Goal: Complete application form: Complete application form

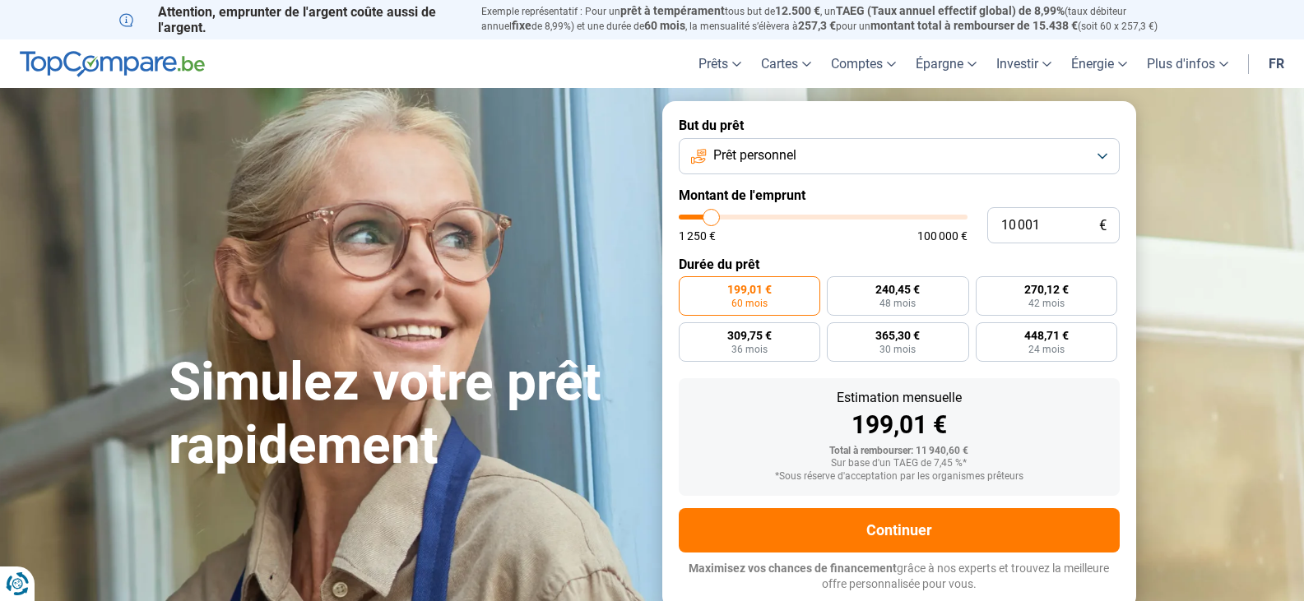
type input "11 250"
type input "11250"
type input "14 500"
type input "14500"
type input "19 250"
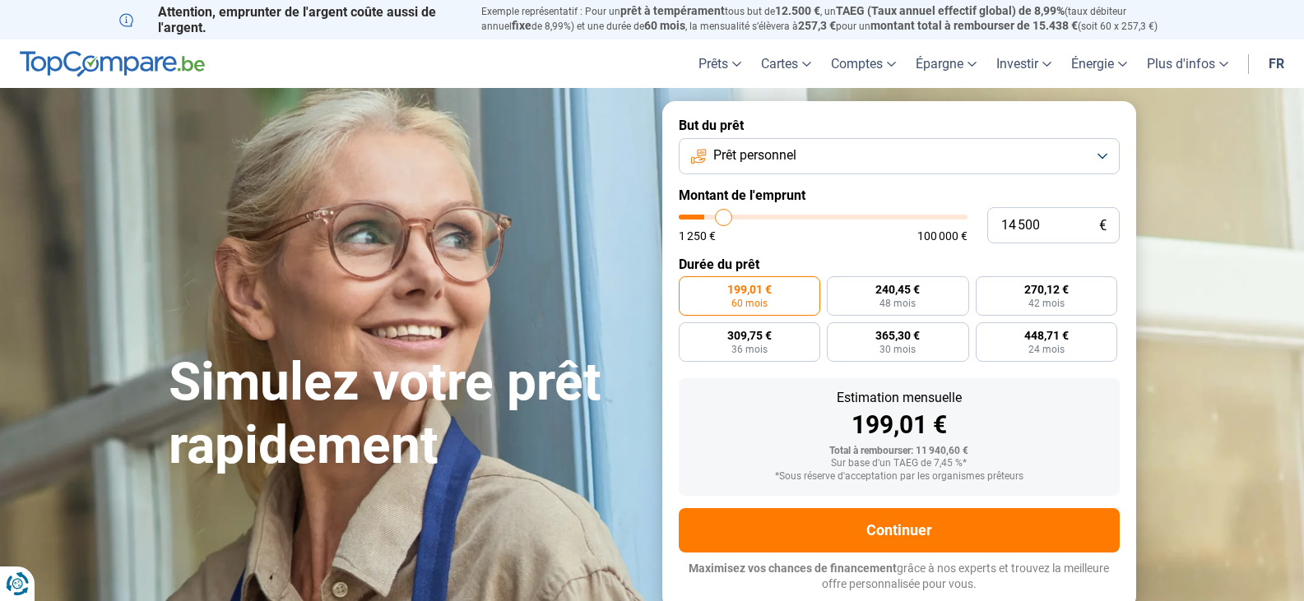
type input "19250"
type input "23 500"
type input "23500"
type input "26 750"
type input "26750"
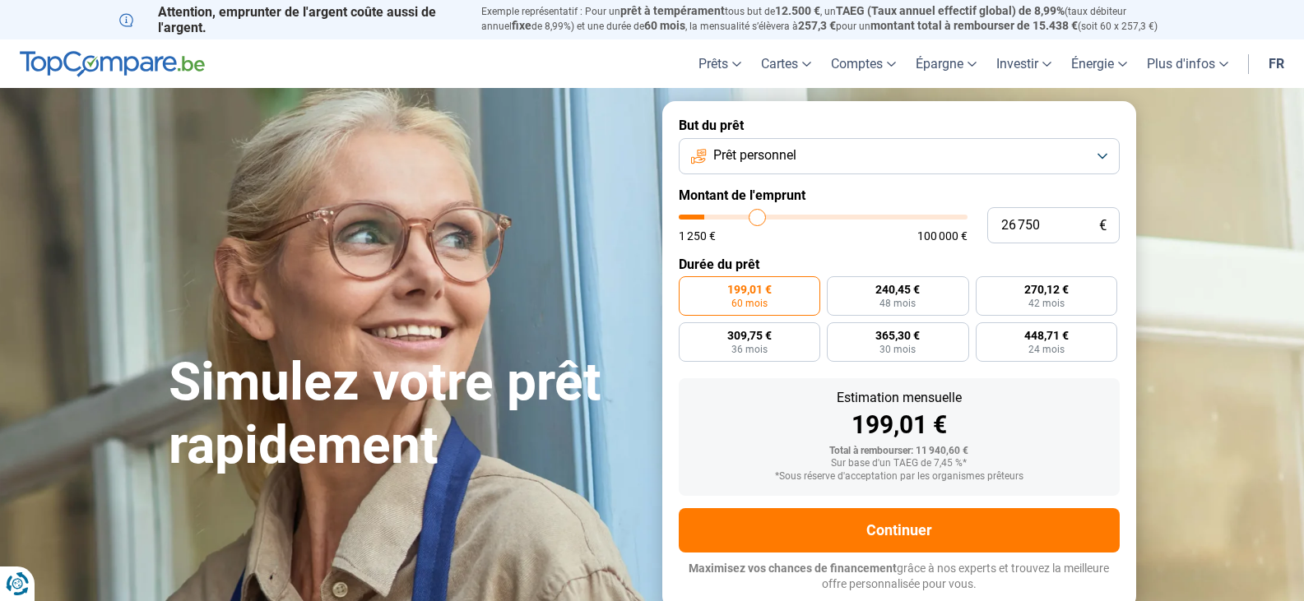
type input "28 750"
type input "28750"
type input "29 500"
drag, startPoint x: 711, startPoint y: 220, endPoint x: 765, endPoint y: 225, distance: 53.7
type input "29500"
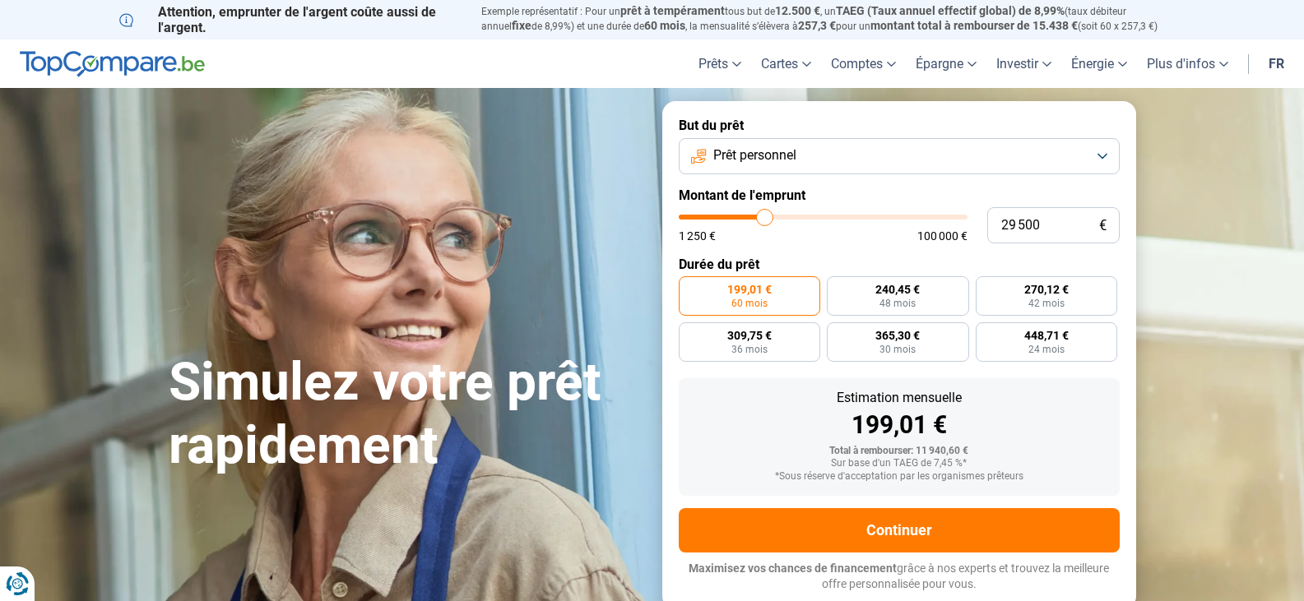
click at [765, 220] on input "range" at bounding box center [823, 217] width 289 height 5
radio input "false"
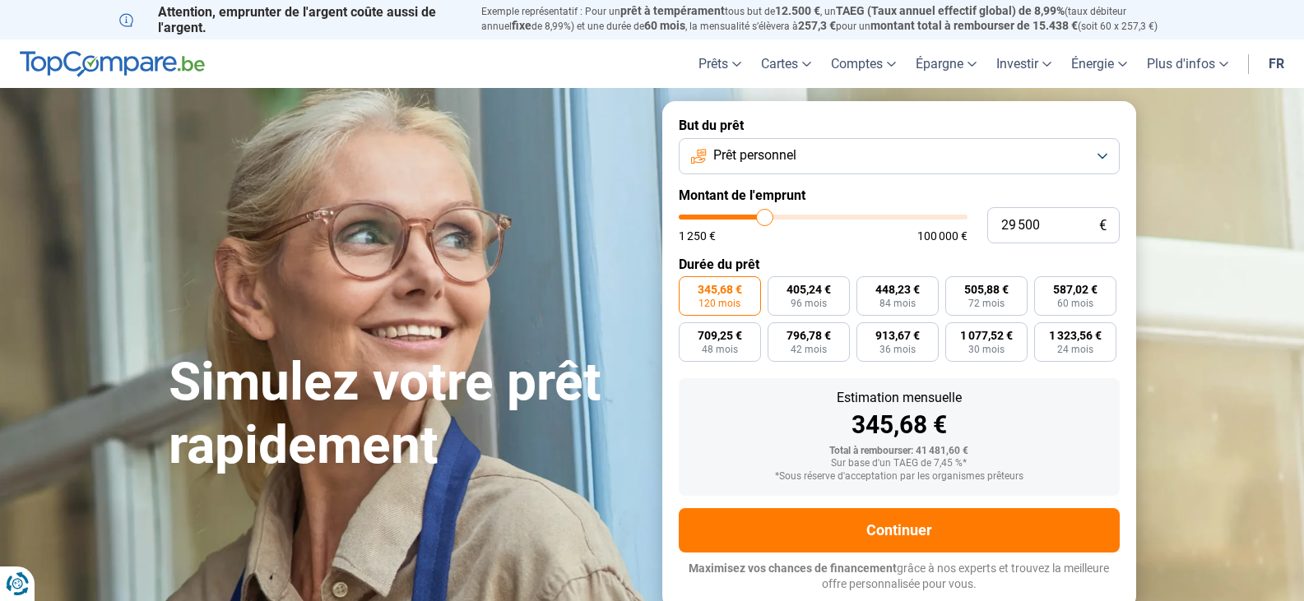
type input "29 750"
type input "29750"
type input "32 000"
type input "32000"
type input "35 500"
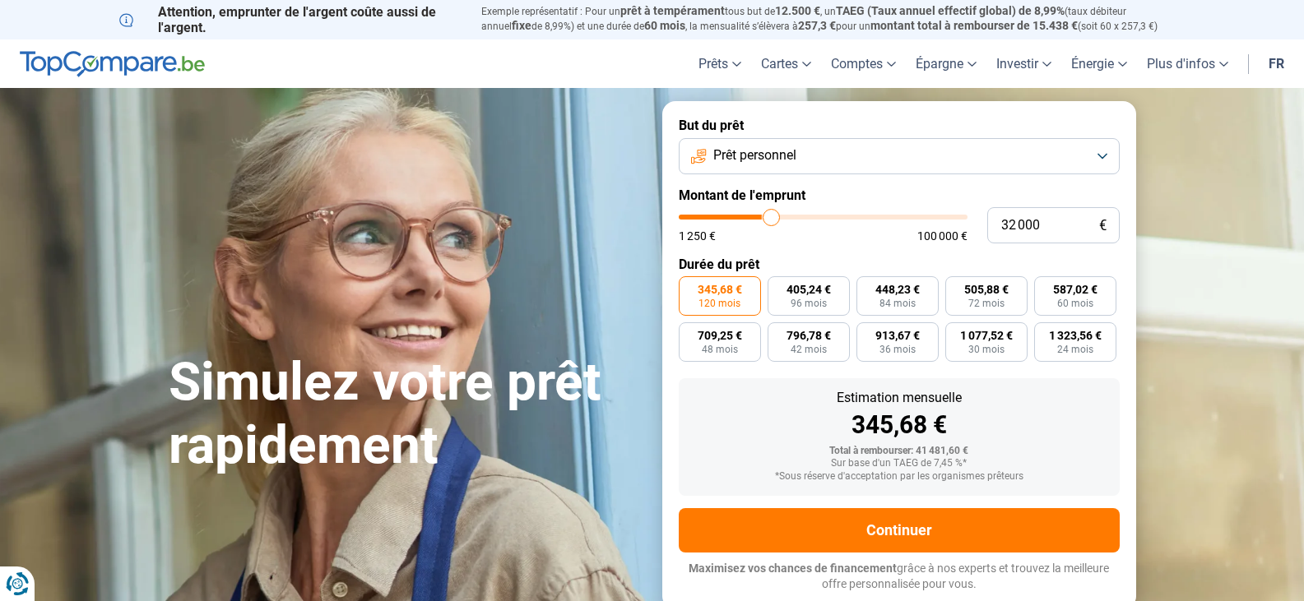
type input "35500"
type input "40 000"
type input "40000"
type input "44 250"
type input "44250"
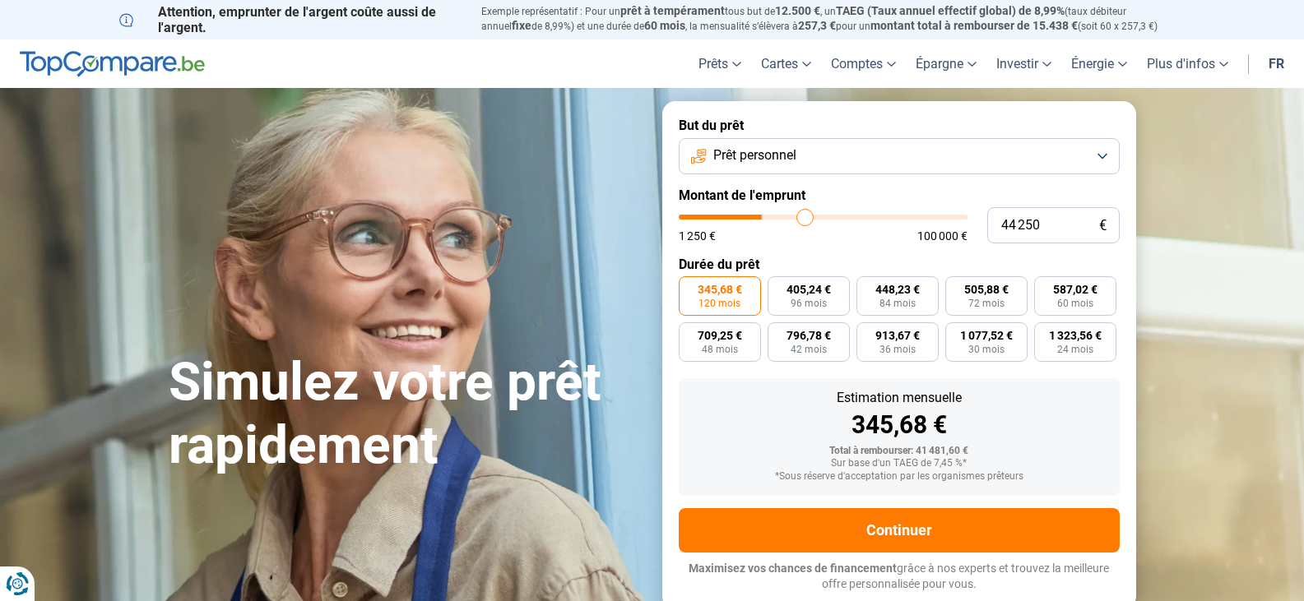
type input "48 750"
type input "48750"
type input "49 750"
type input "49750"
type input "50 000"
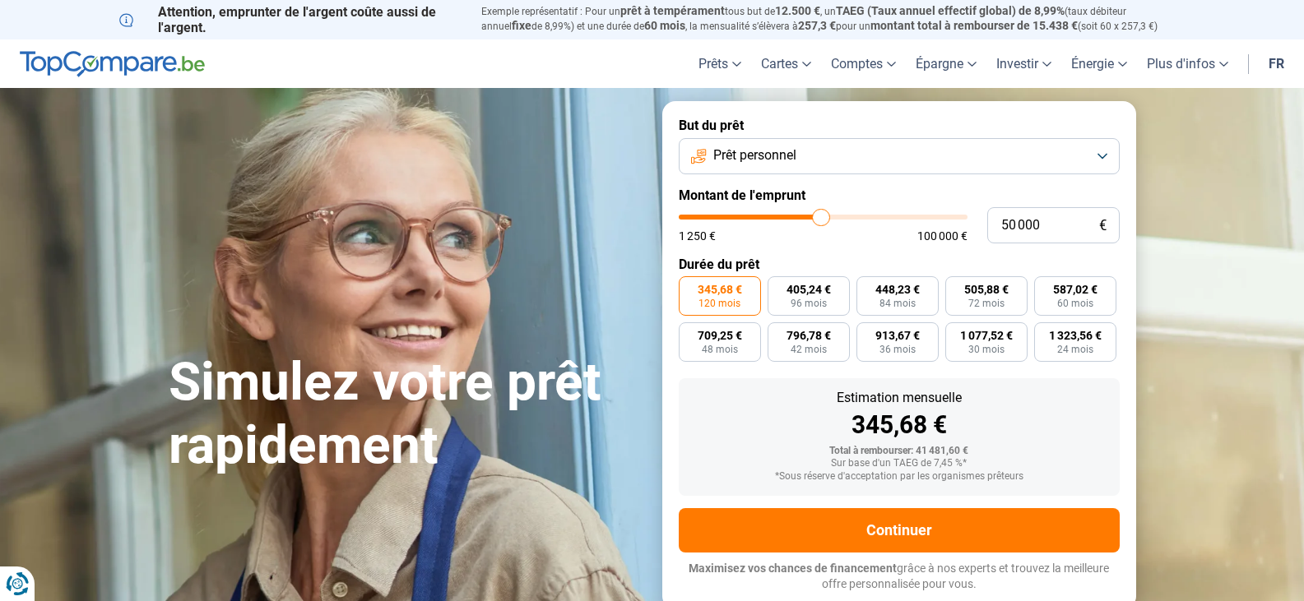
drag, startPoint x: 765, startPoint y: 225, endPoint x: 821, endPoint y: 226, distance: 55.9
type input "50000"
click at [821, 220] on input "range" at bounding box center [823, 217] width 289 height 5
type input "50 500"
type input "50500"
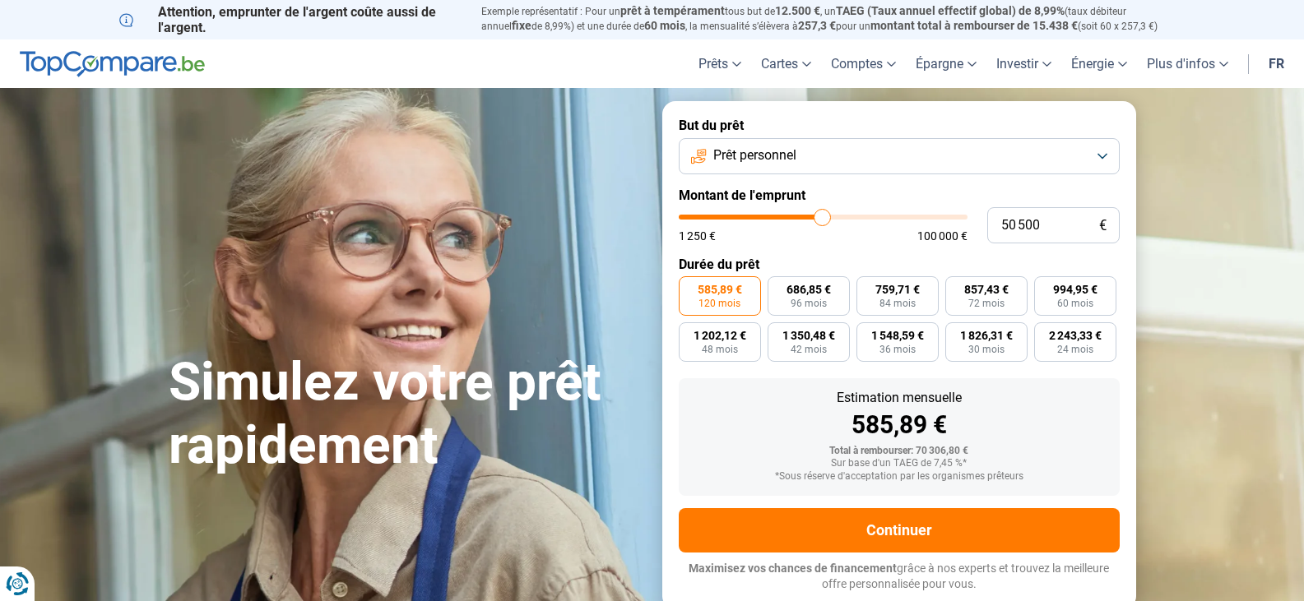
type input "52 750"
type input "52750"
type input "55 000"
type input "55000"
type input "57 500"
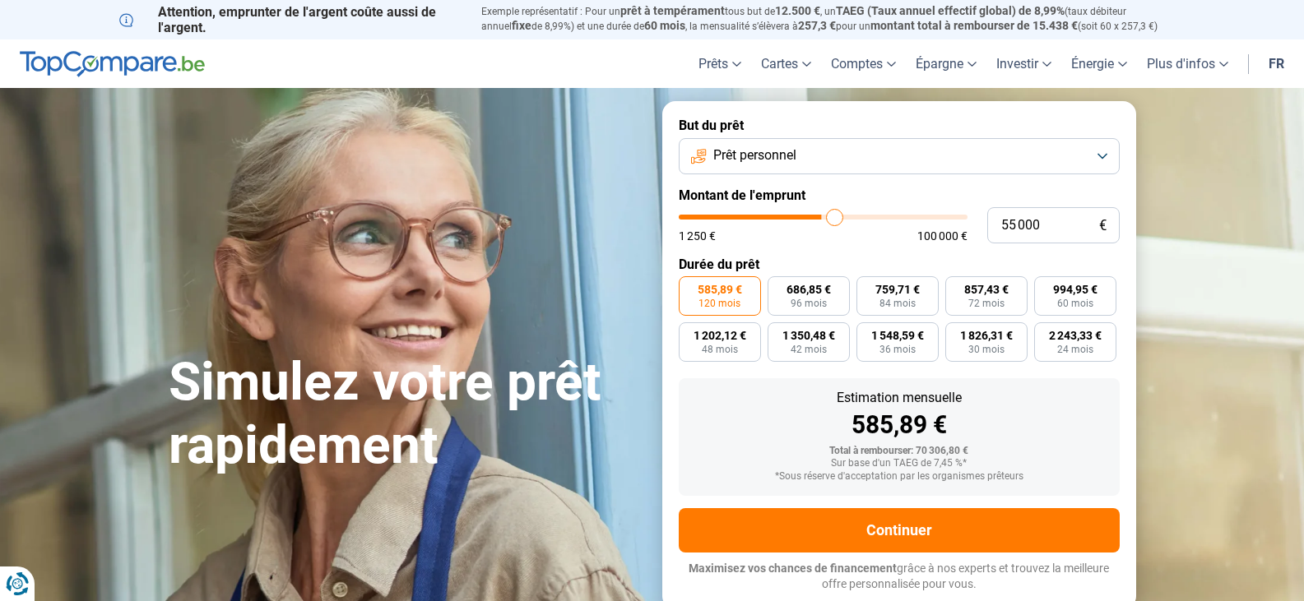
type input "57500"
type input "59 000"
type input "59000"
type input "60 250"
drag, startPoint x: 821, startPoint y: 226, endPoint x: 849, endPoint y: 226, distance: 28.0
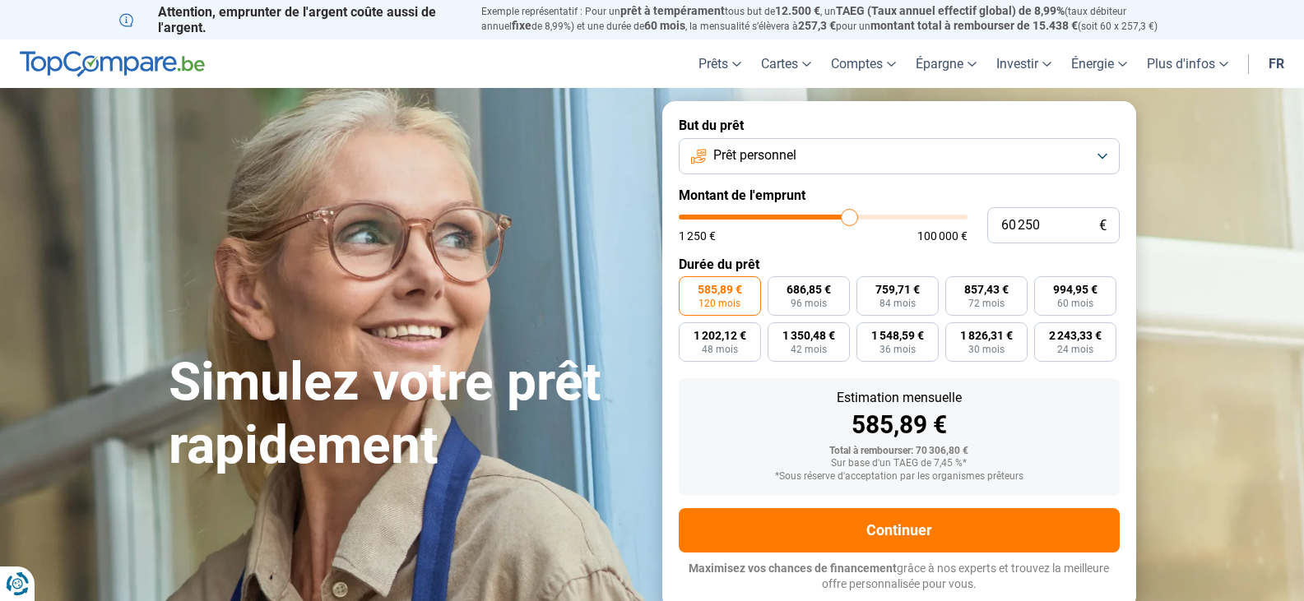
type input "60250"
click at [849, 220] on input "range" at bounding box center [823, 217] width 289 height 5
type input "61 500"
type input "61500"
type input "62 000"
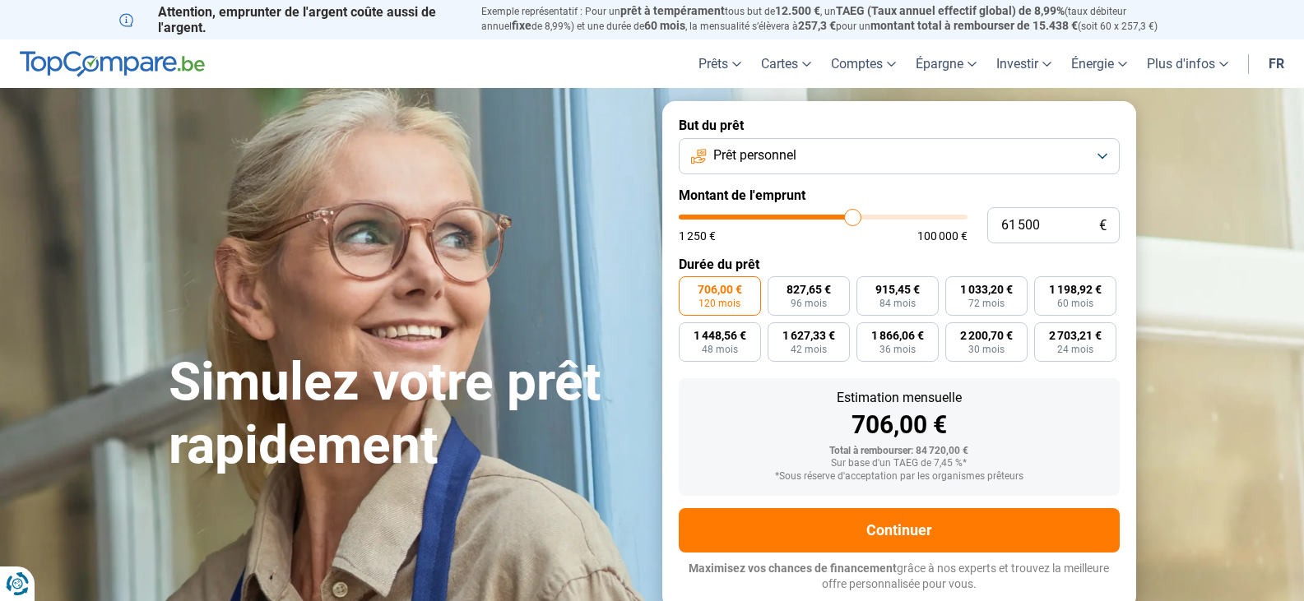
type input "62000"
type input "63 250"
type input "63250"
type input "64 250"
type input "64250"
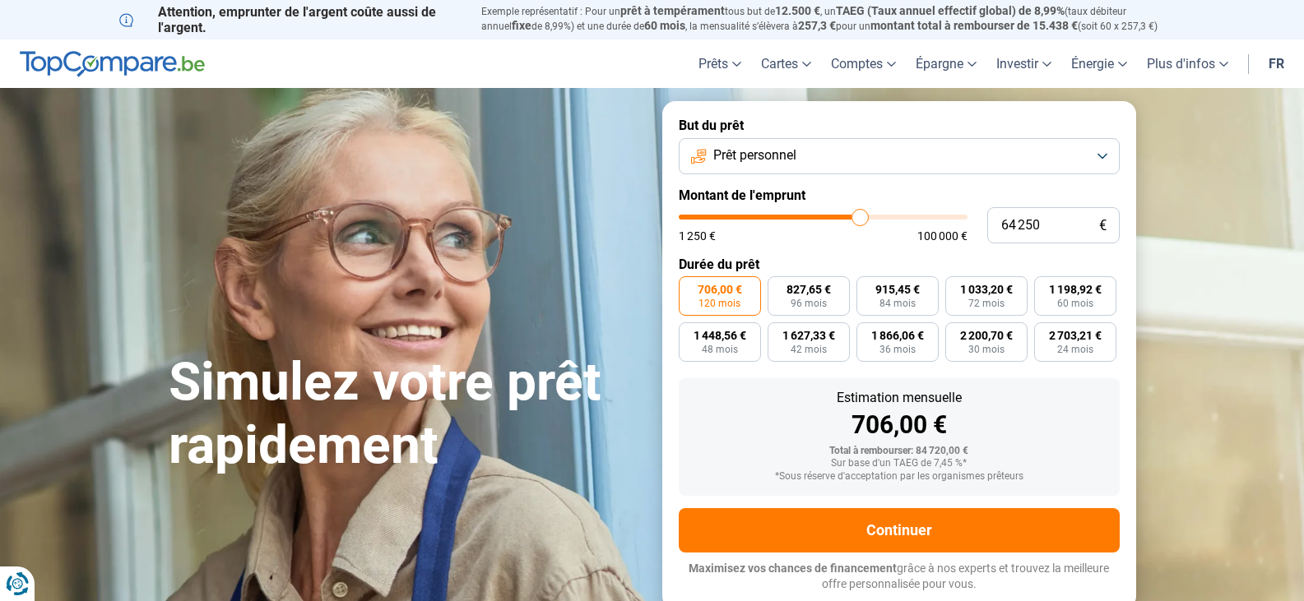
type input "64 750"
type input "64750"
type input "66 000"
type input "66000"
type input "66 500"
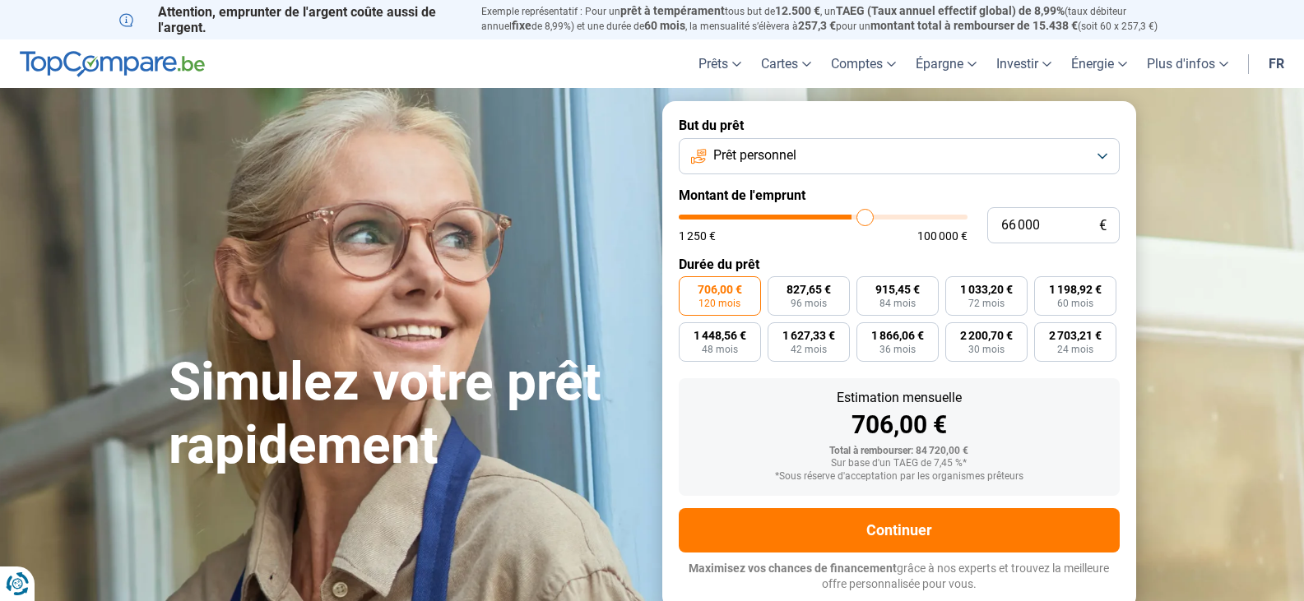
type input "66500"
type input "67 250"
type input "67250"
type input "68 000"
type input "68000"
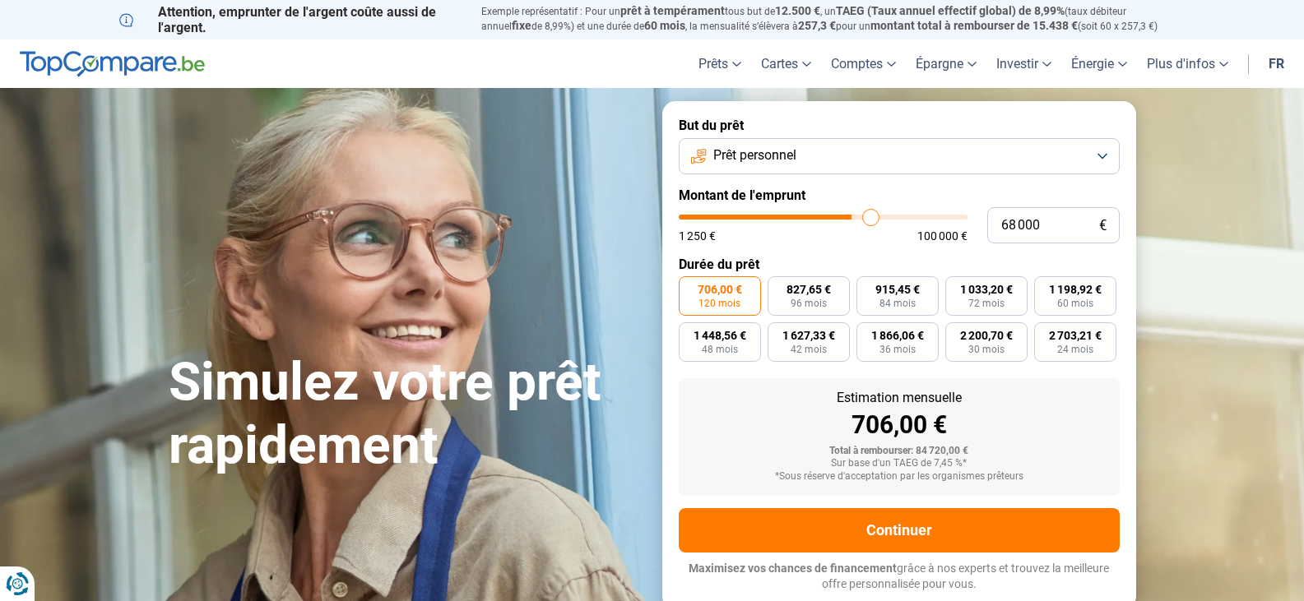
type input "69 500"
type input "69500"
type input "71 000"
type input "71000"
type input "72 250"
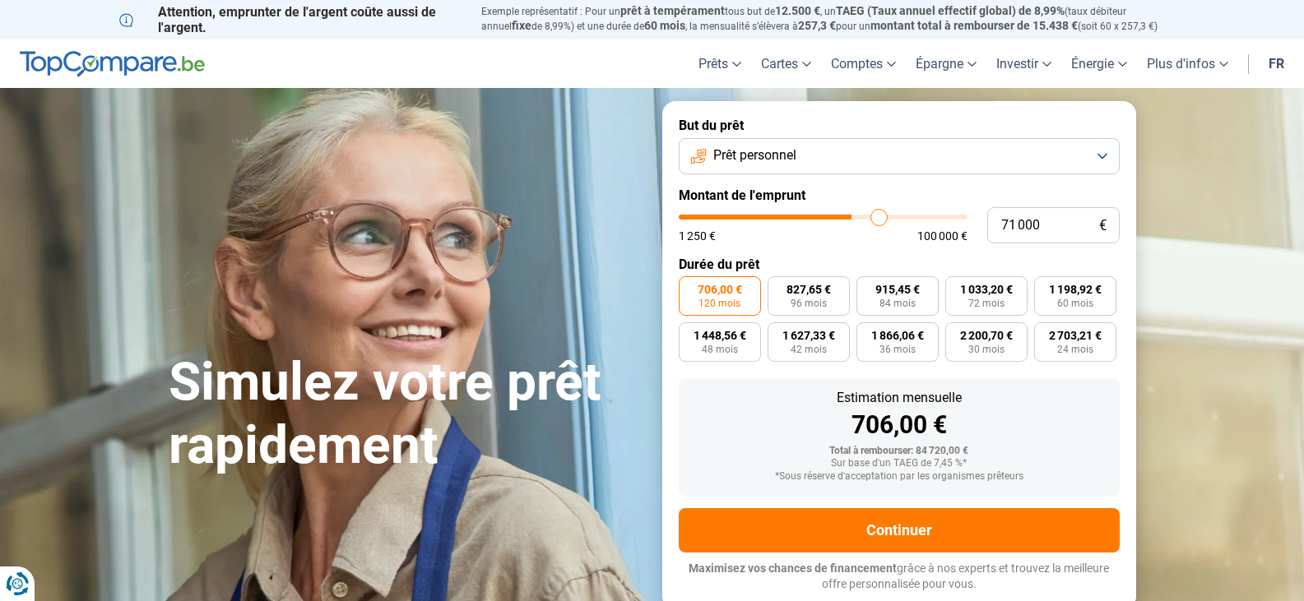
type input "72250"
type input "73 250"
type input "73250"
type input "73 750"
drag, startPoint x: 849, startPoint y: 222, endPoint x: 887, endPoint y: 222, distance: 37.8
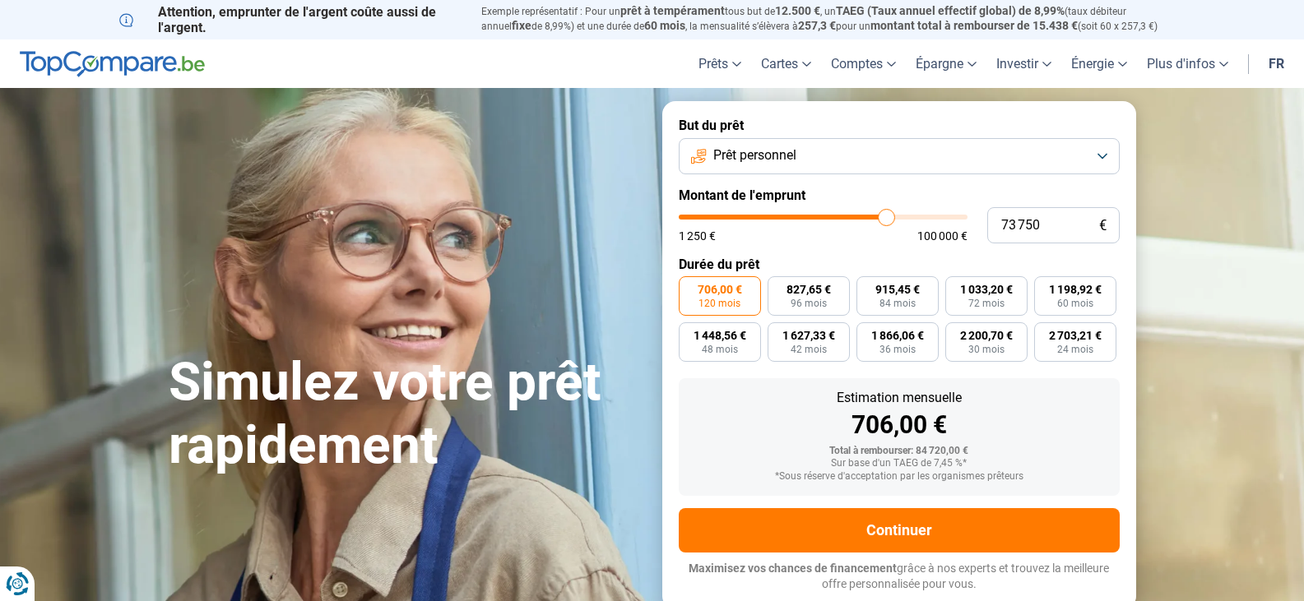
type input "74000"
click at [887, 220] on input "range" at bounding box center [823, 217] width 289 height 5
type input "74 750"
type input "74750"
type input "76 250"
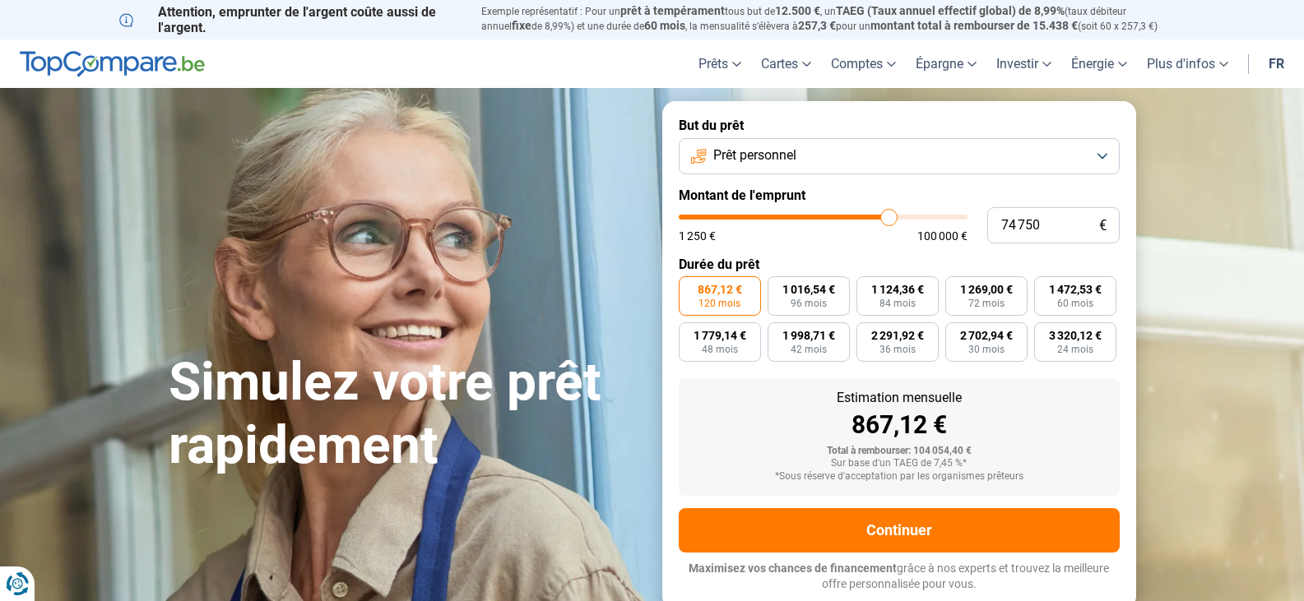
type input "76250"
type input "77 750"
type input "77750"
type input "80 250"
type input "80250"
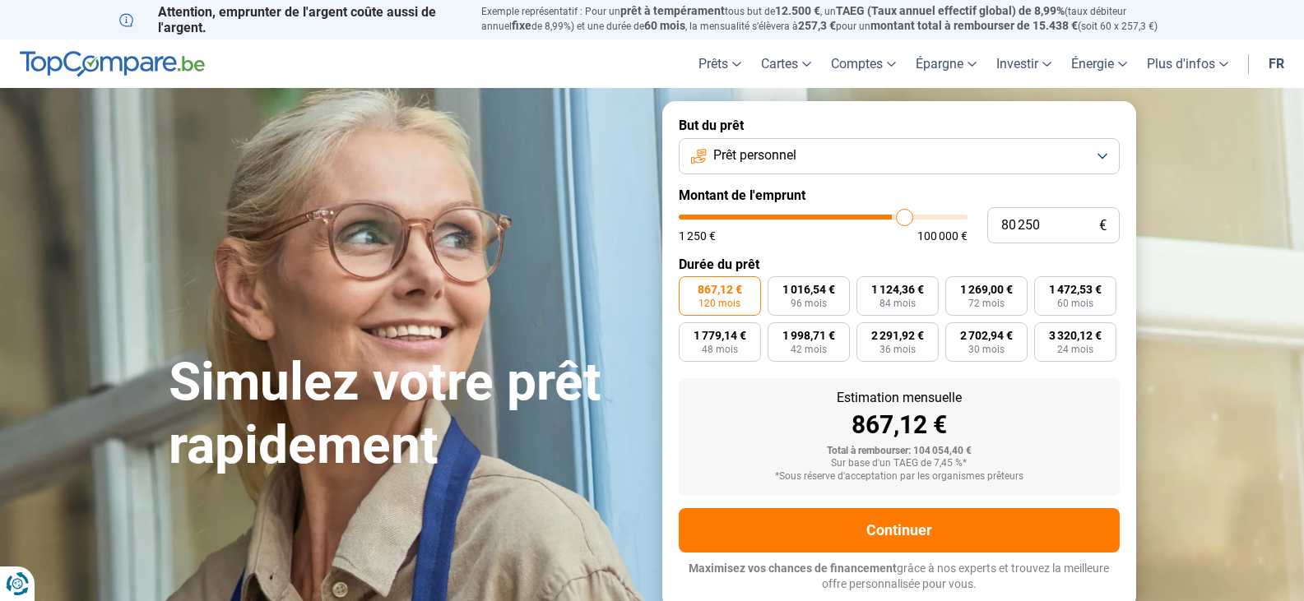
type input "82 750"
type input "82750"
type input "84 250"
type input "84250"
type input "85 250"
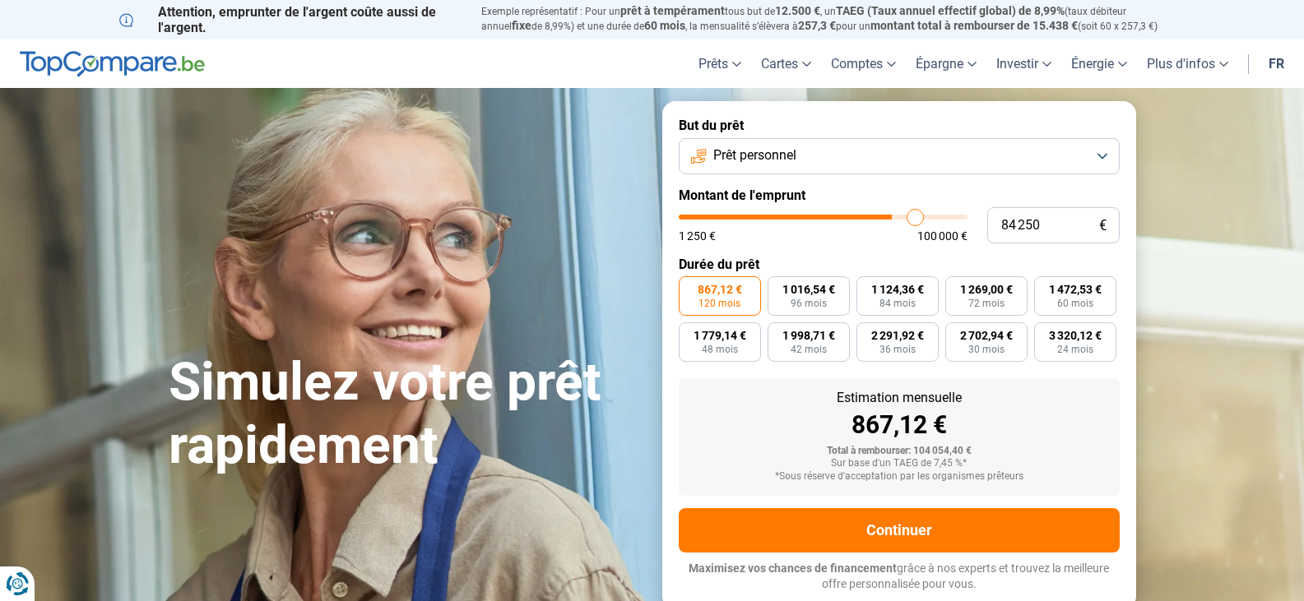
type input "85250"
type input "85 750"
type input "85750"
type input "86 000"
type input "86000"
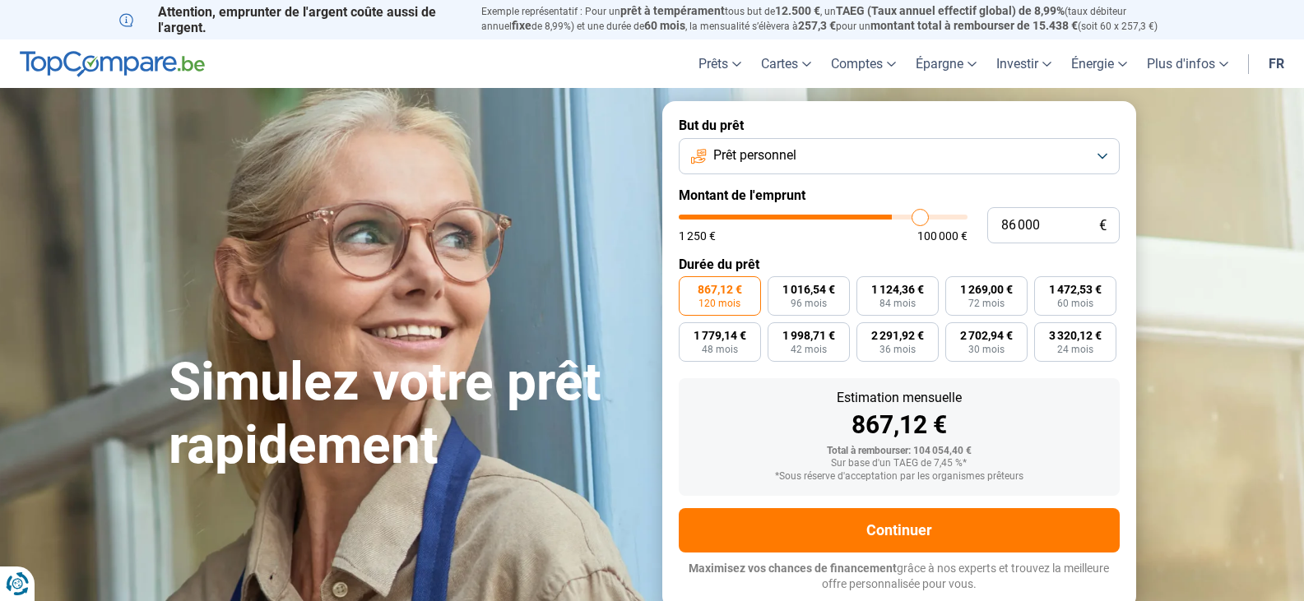
type input "86 500"
type input "86500"
type input "86 750"
type input "86750"
type input "87 250"
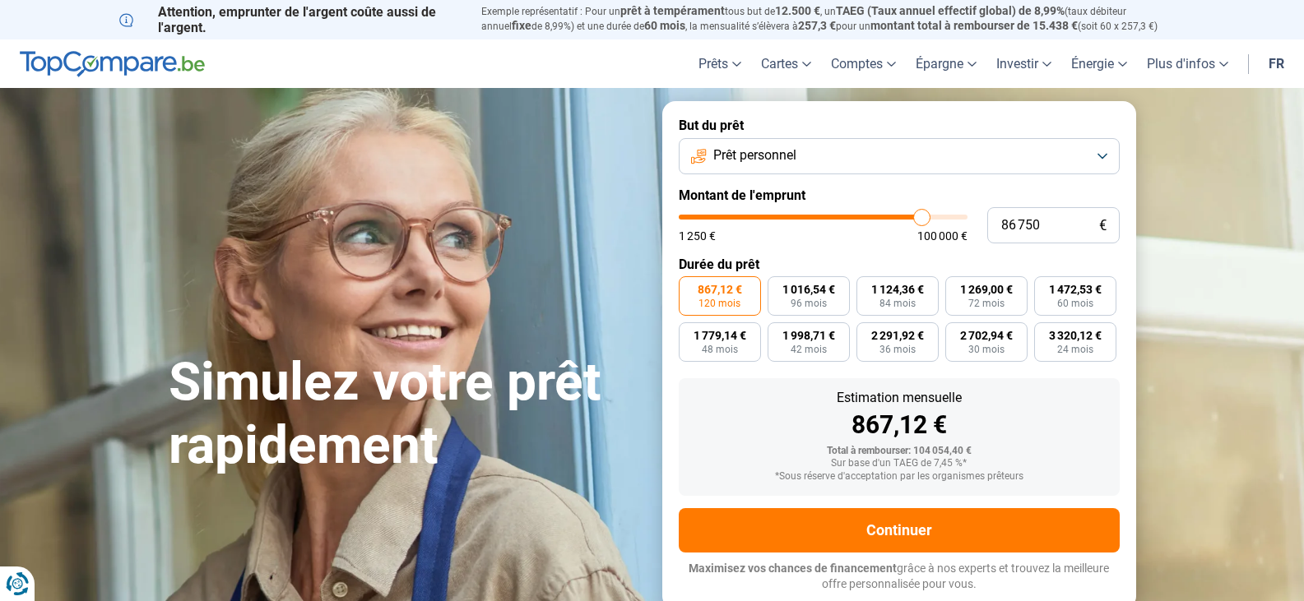
type input "87250"
type input "88 000"
type input "88000"
type input "88 250"
type input "88250"
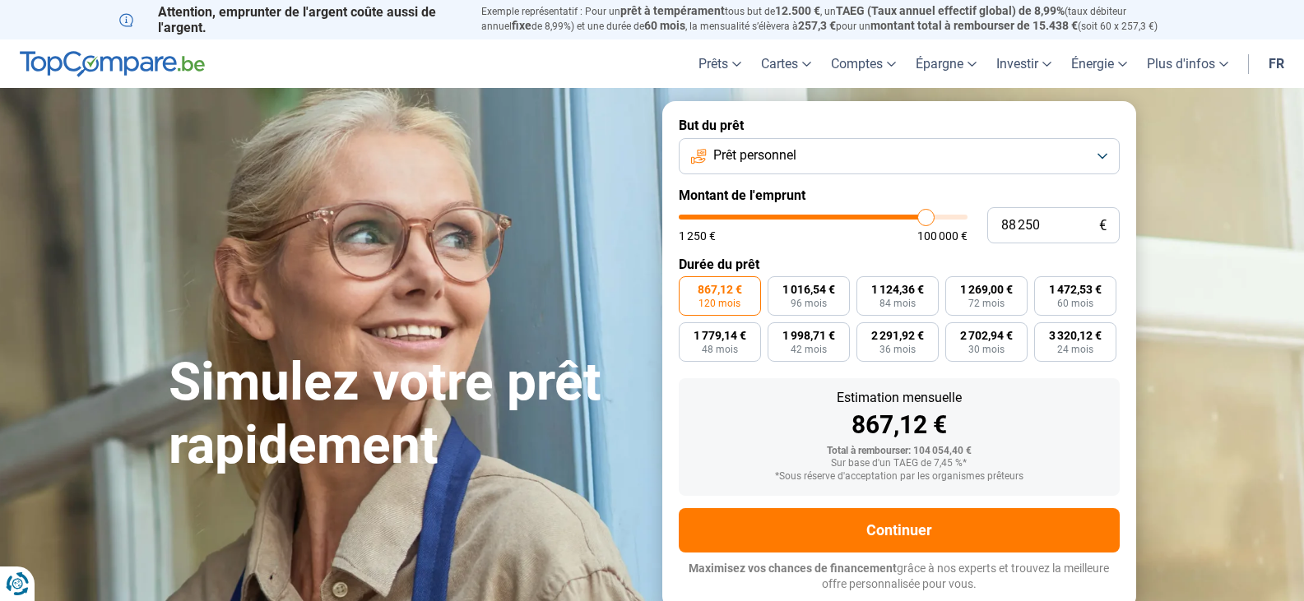
type input "88 500"
type input "88500"
type input "89 000"
type input "89000"
type input "89 750"
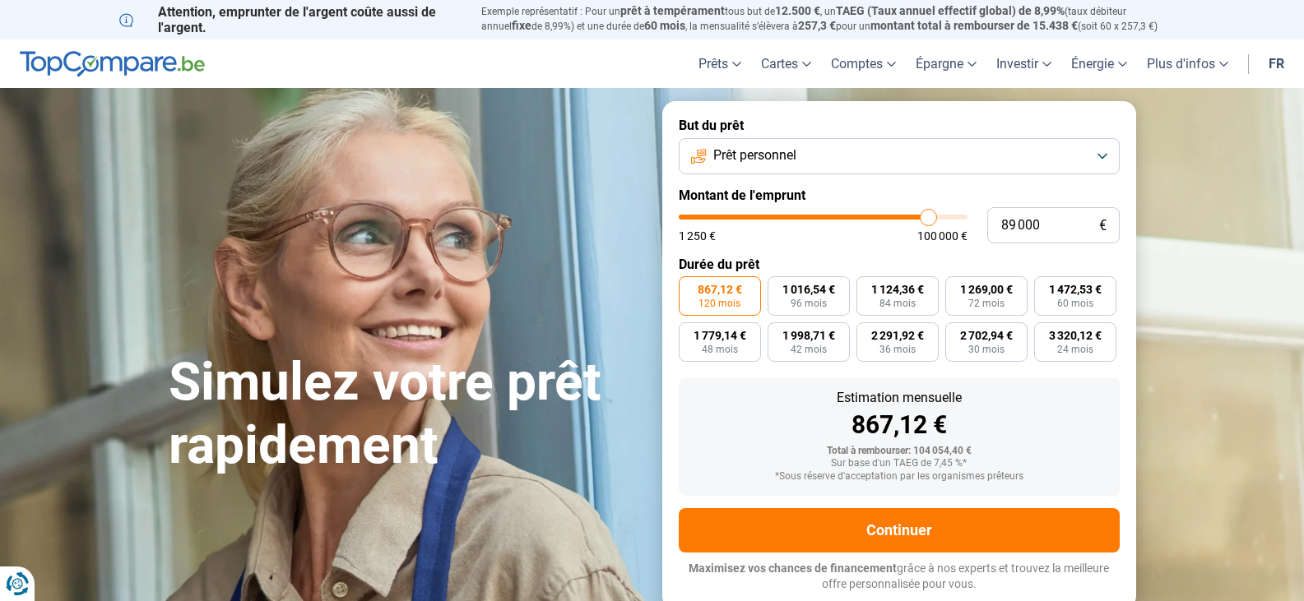
type input "89750"
type input "90 500"
type input "90500"
type input "92 750"
type input "92750"
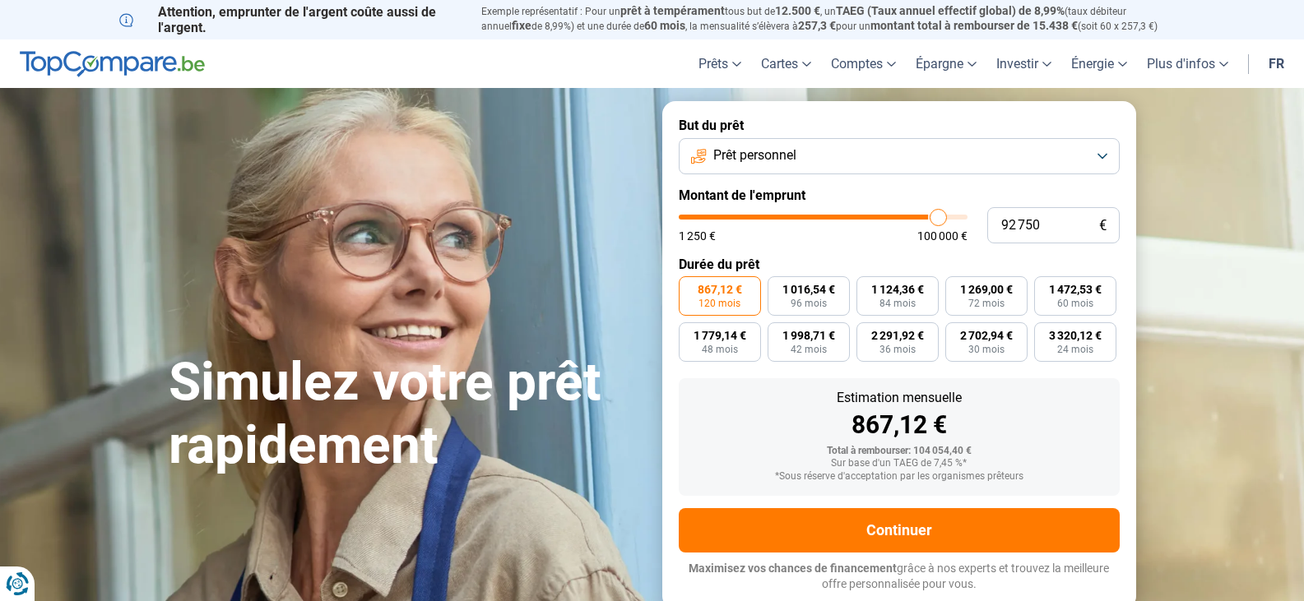
type input "95 000"
type input "95000"
type input "97 250"
type input "97250"
type input "98 750"
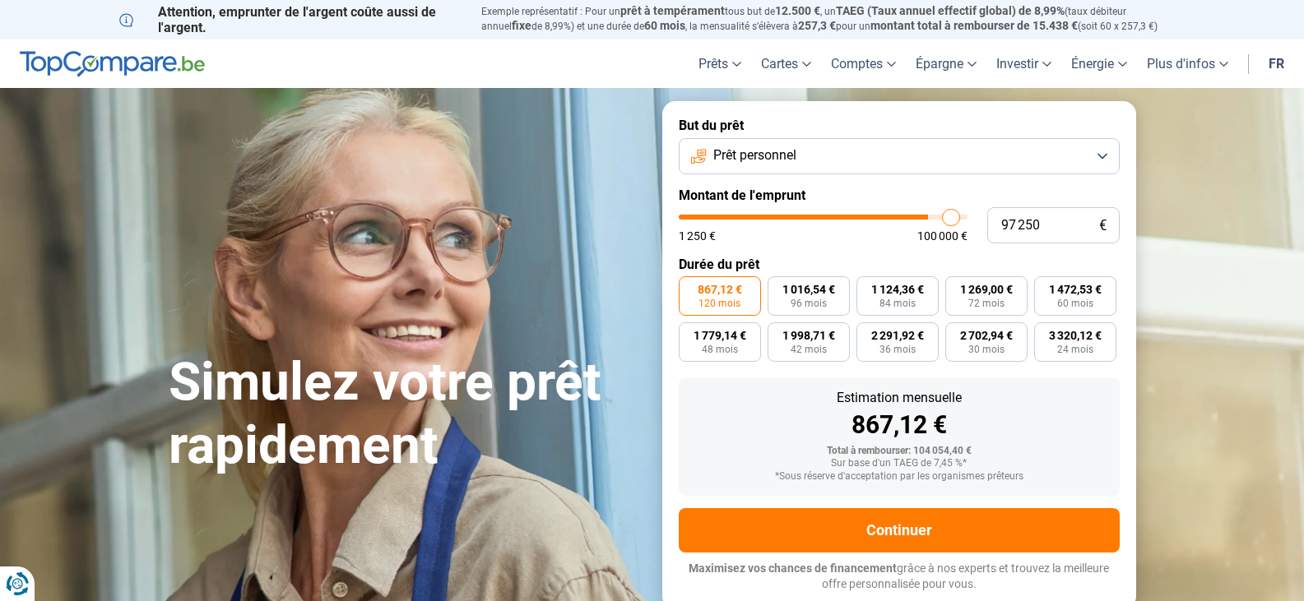
type input "98750"
type input "99 500"
type input "99500"
type input "100 000"
type input "100000"
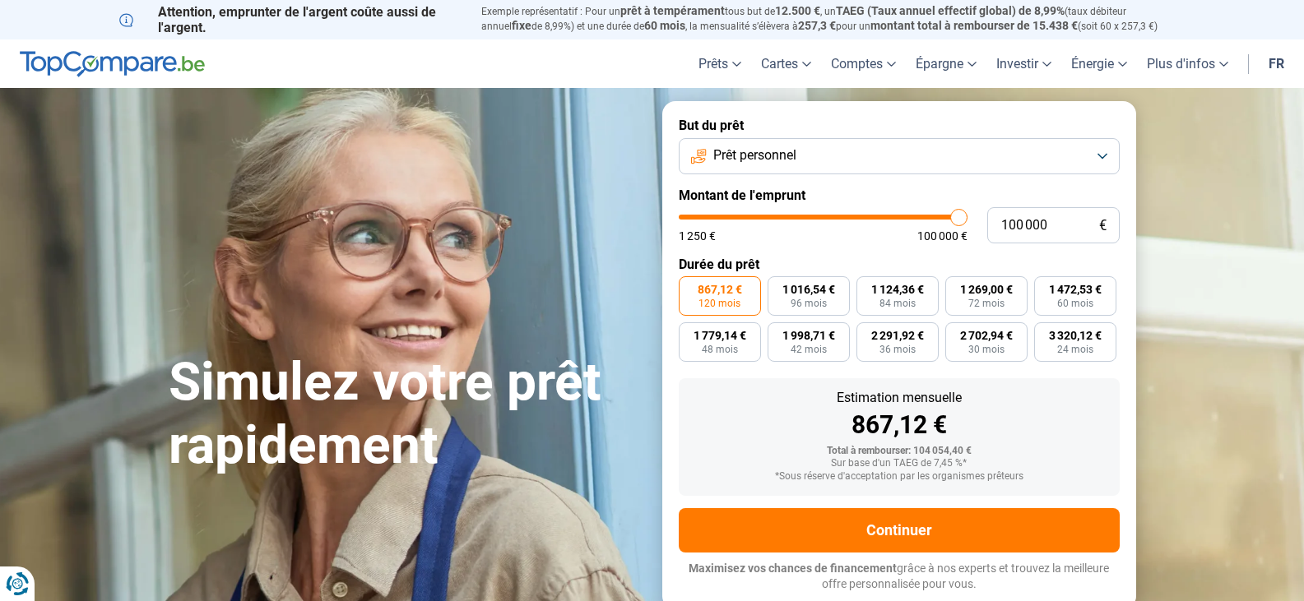
type input "99 000"
type input "99000"
type input "97 000"
type input "97000"
type input "95 000"
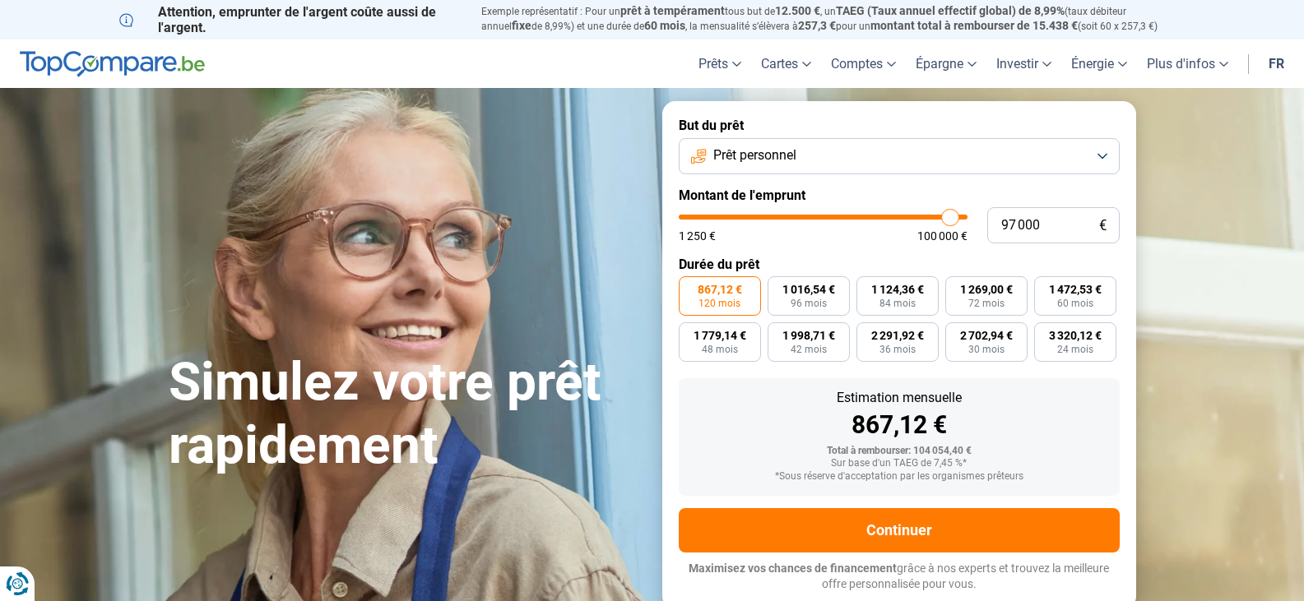
type input "95000"
type input "93 000"
type input "93000"
type input "90 500"
type input "90500"
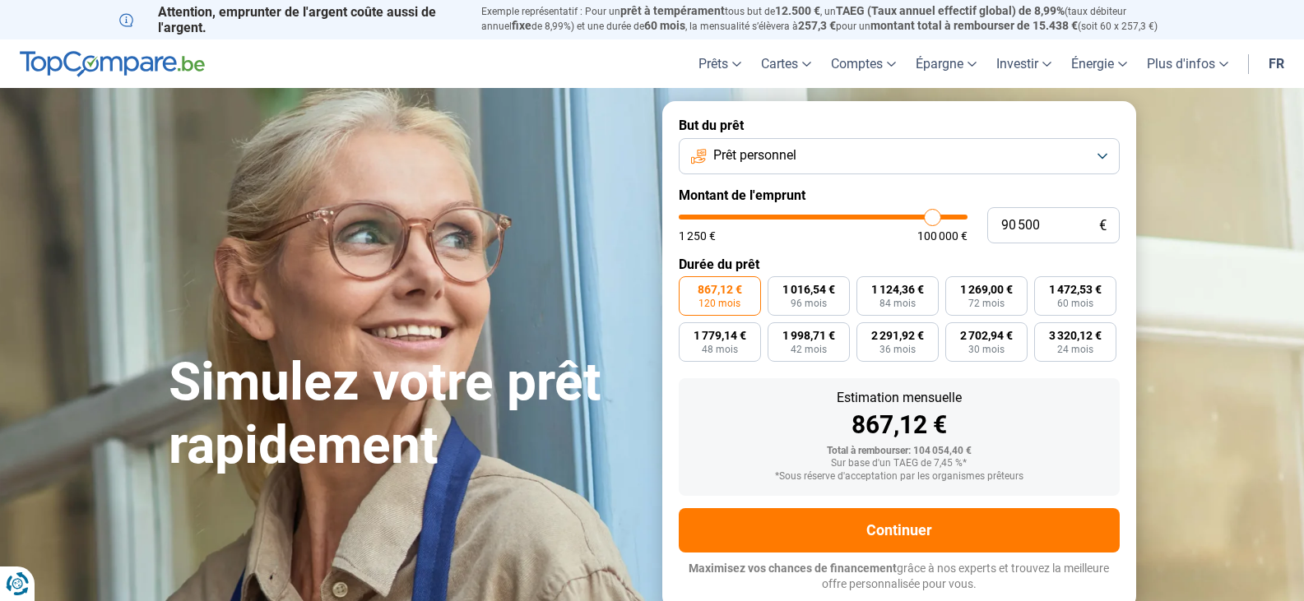
type input "87 250"
type input "87250"
type input "83 750"
type input "83750"
type input "80 750"
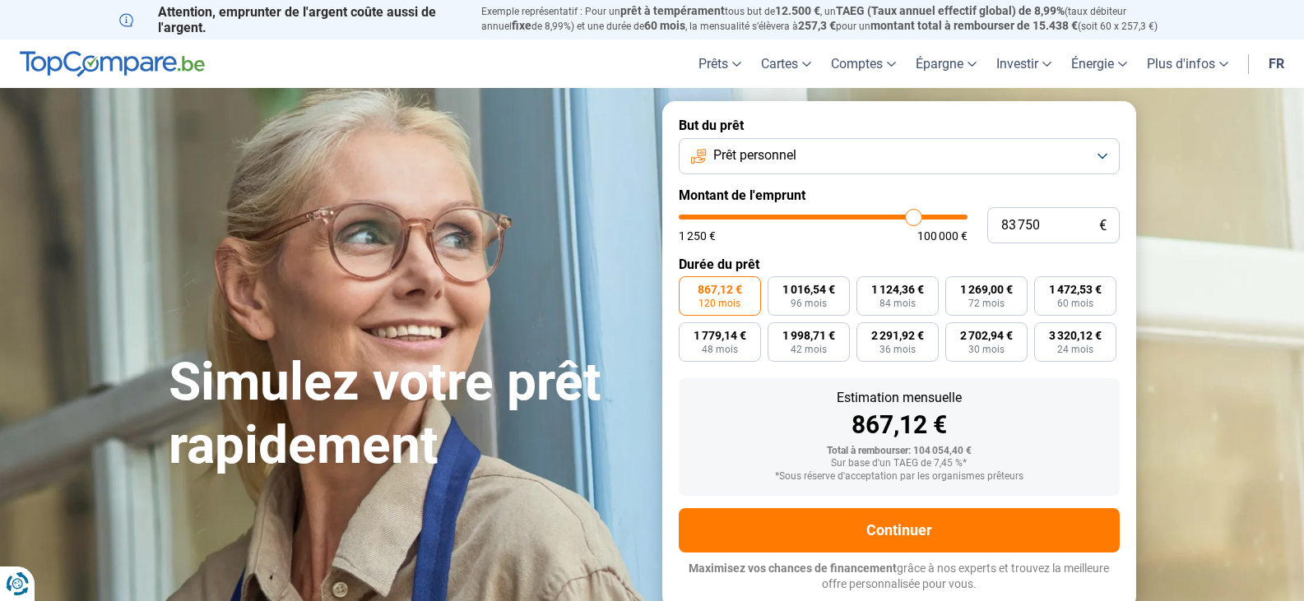
type input "80750"
type input "78 250"
type input "78250"
type input "76 250"
type input "76250"
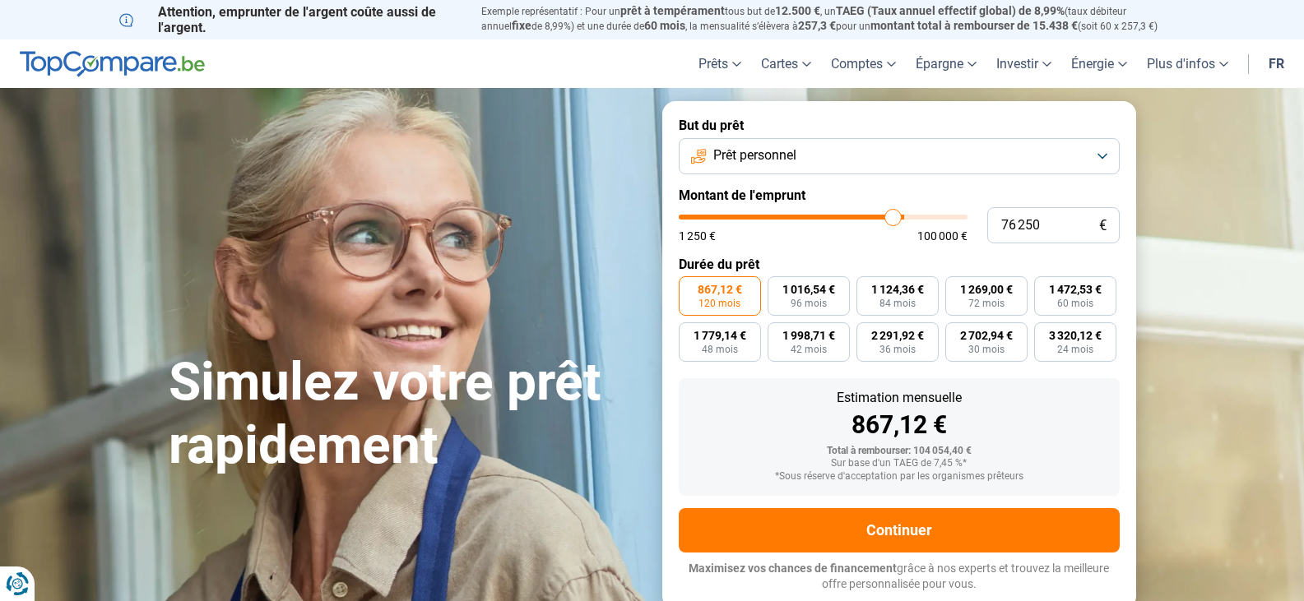
type input "74 250"
type input "74250"
type input "73 250"
type input "73250"
type input "72 250"
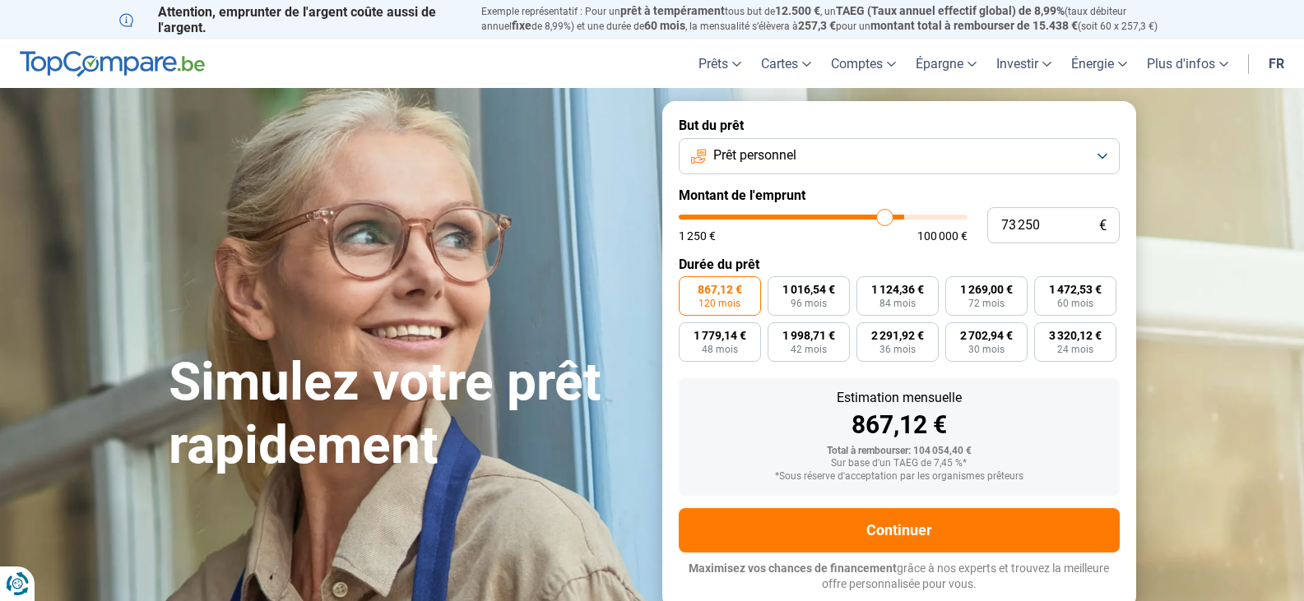
type input "72250"
type input "70 750"
type input "70750"
type input "69 750"
type input "69750"
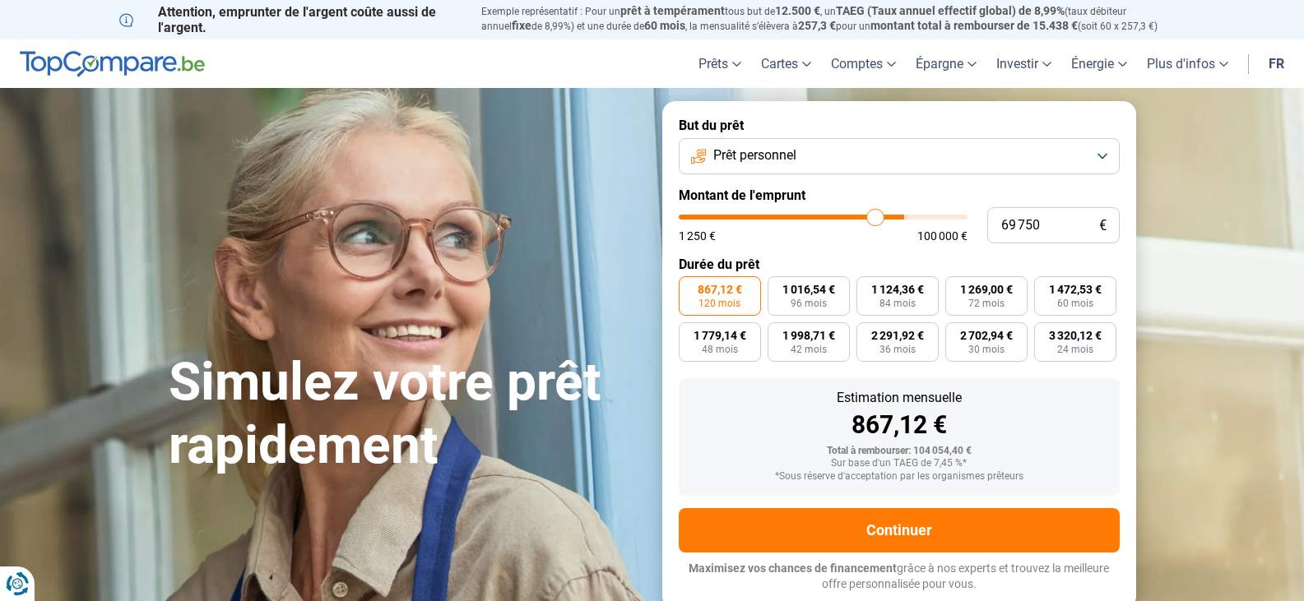
type input "69 250"
type input "69250"
type input "68 750"
type input "68750"
type input "68 000"
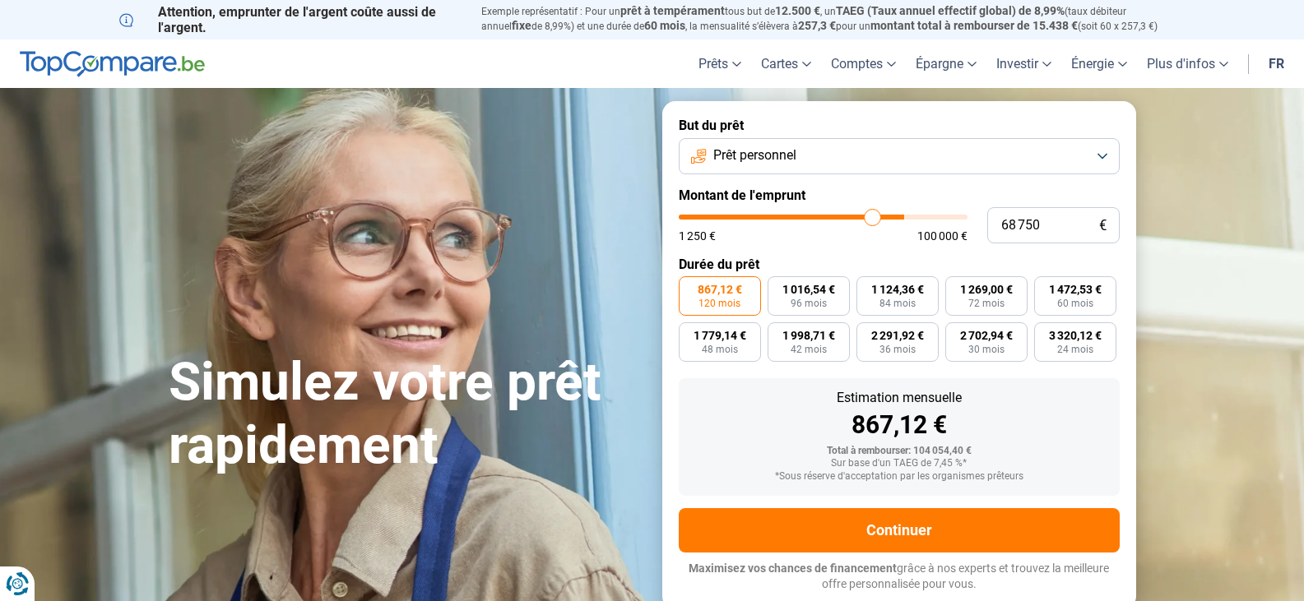
type input "68000"
type input "66 750"
type input "66750"
type input "65 750"
type input "65750"
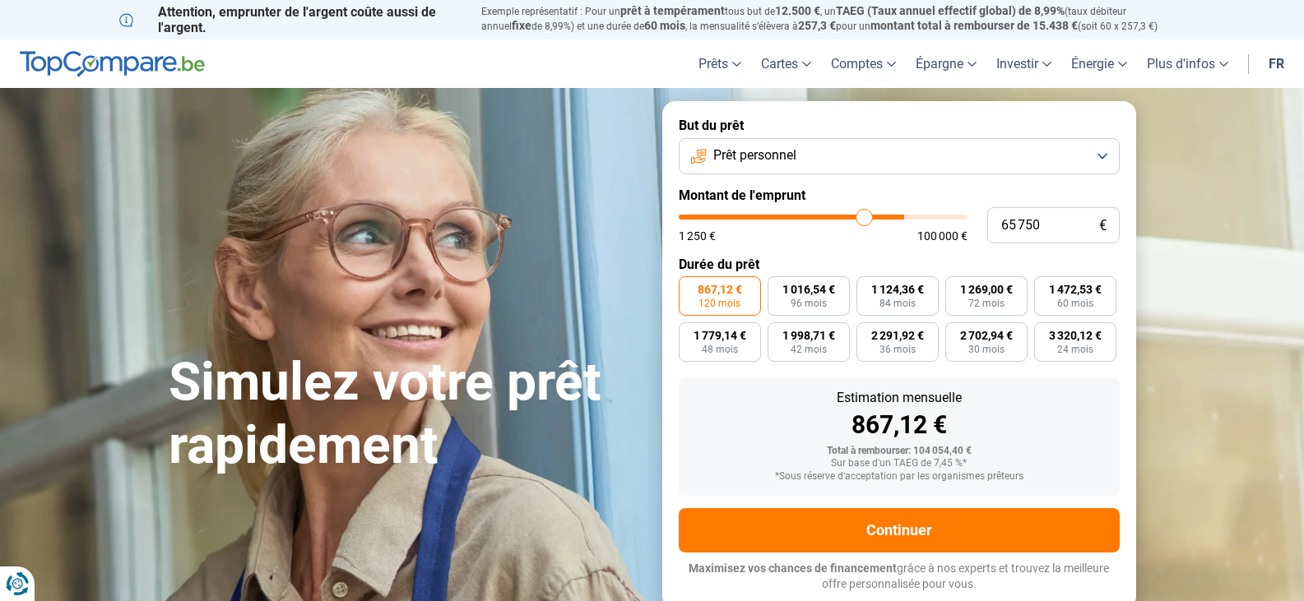
type input "64 250"
type input "64250"
type input "62 500"
type input "62500"
type input "60 500"
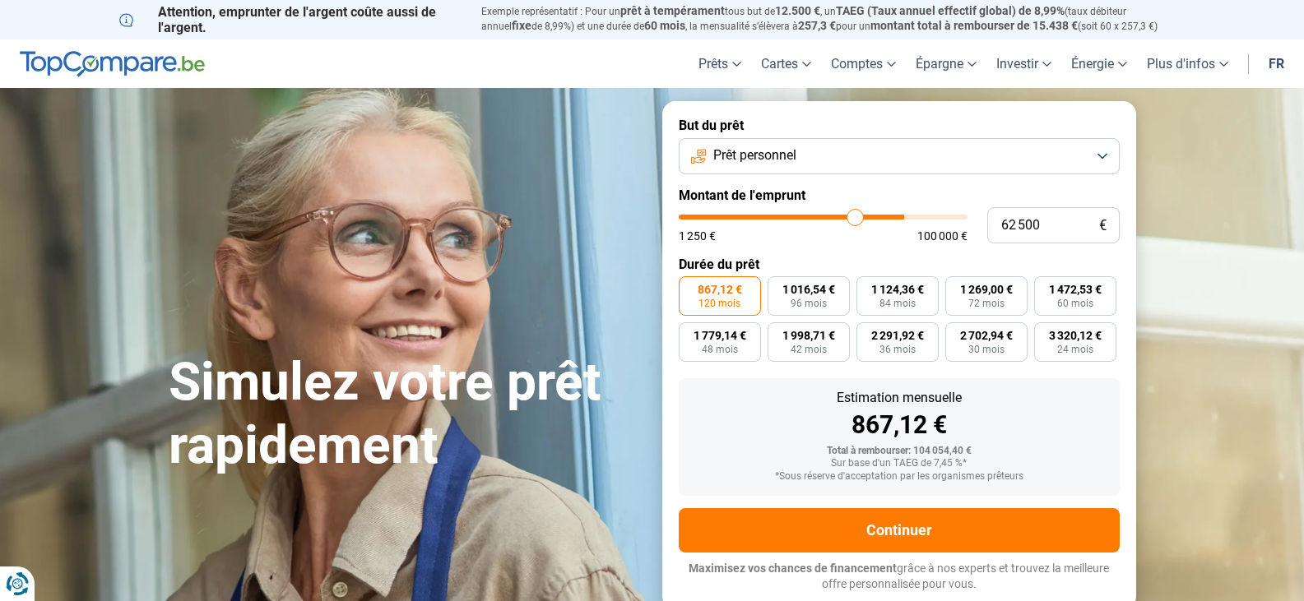
type input "60500"
type input "57 250"
type input "57250"
type input "56 000"
type input "56000"
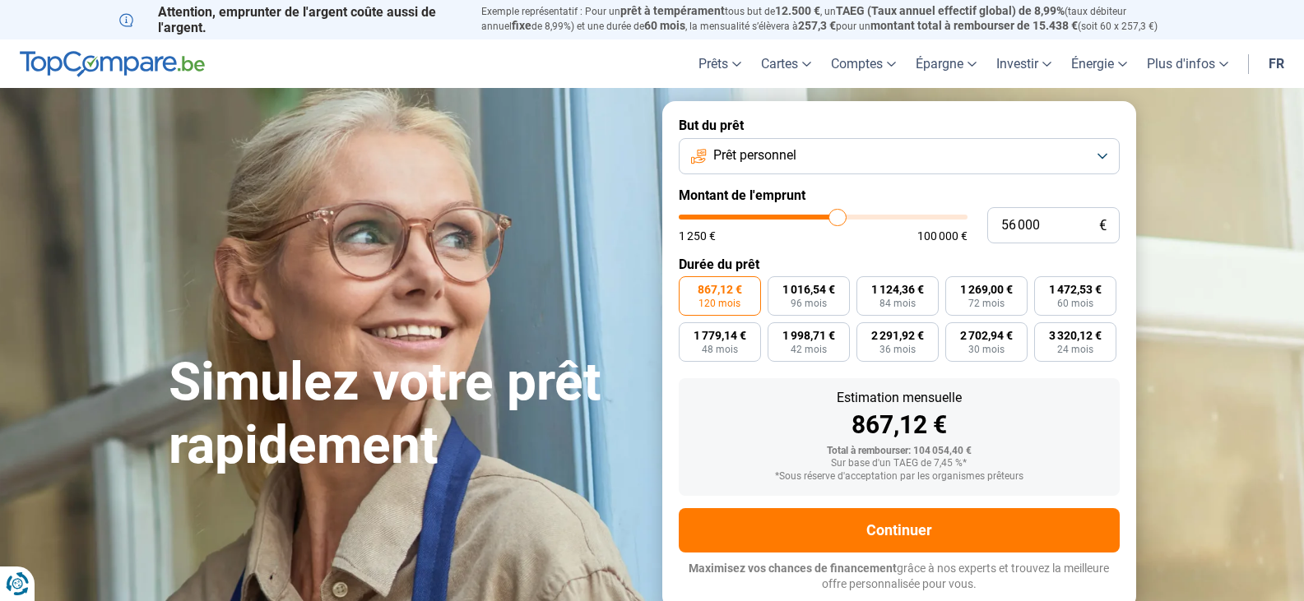
type input "55 500"
type input "55500"
type input "55 000"
type input "55000"
type input "53 500"
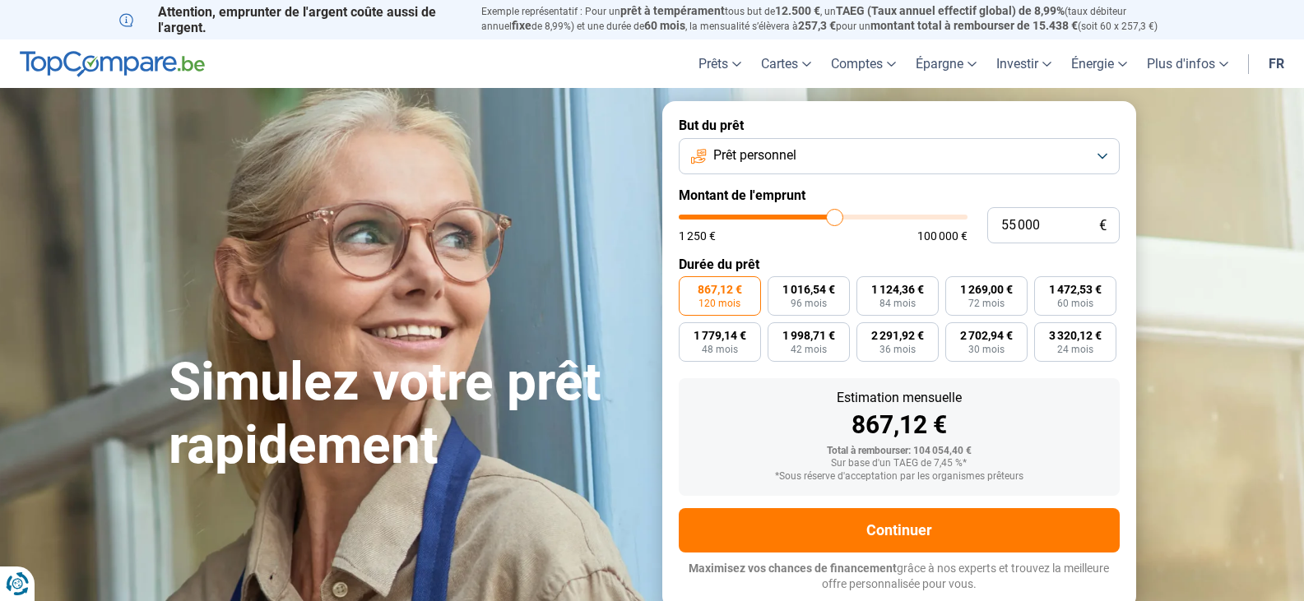
type input "53500"
type input "52 500"
type input "52500"
type input "51 750"
type input "51750"
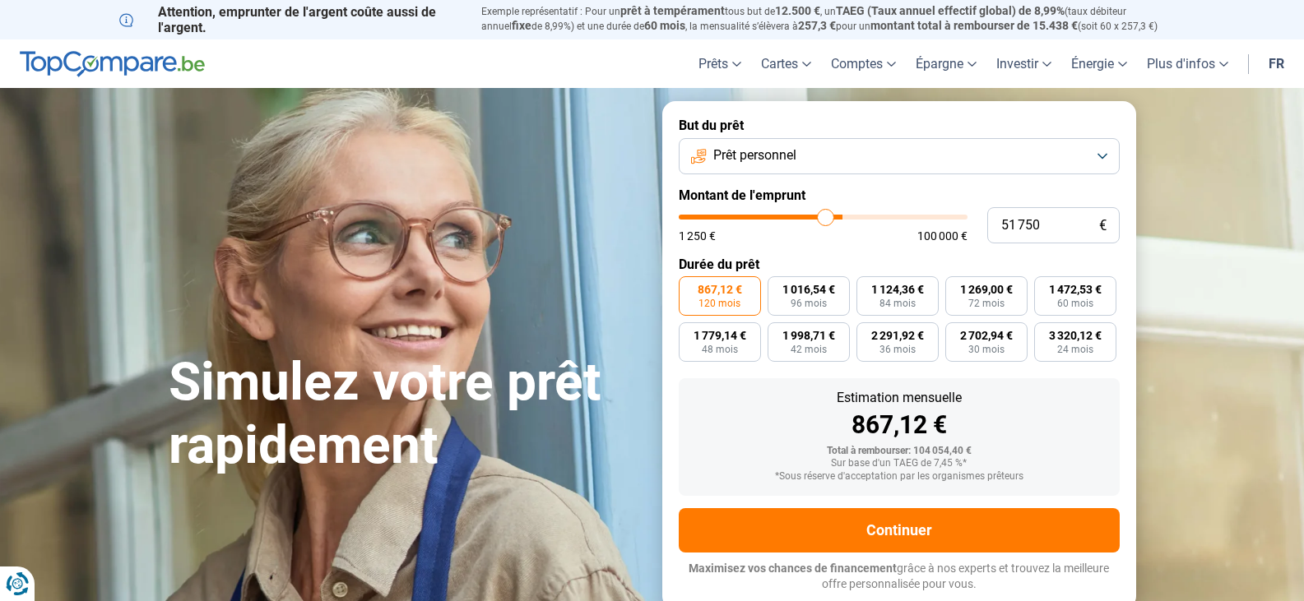
type input "51 500"
type input "51500"
type input "49 750"
type input "49750"
type input "49 000"
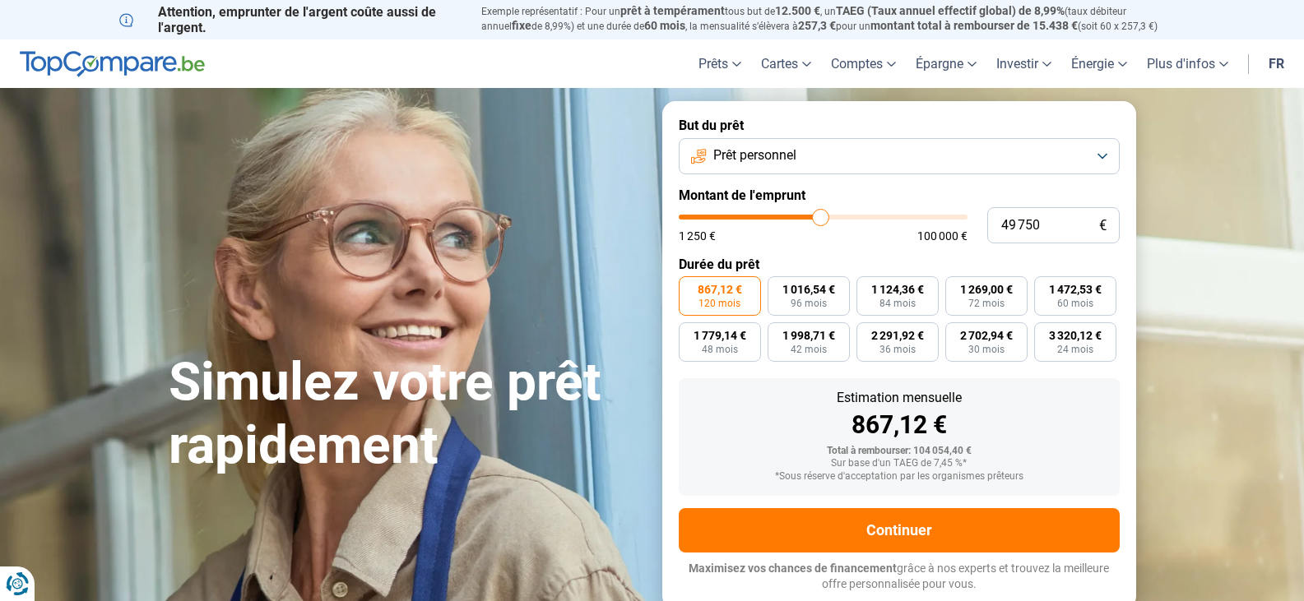
type input "49000"
type input "48 000"
type input "48000"
type input "47 500"
type input "47500"
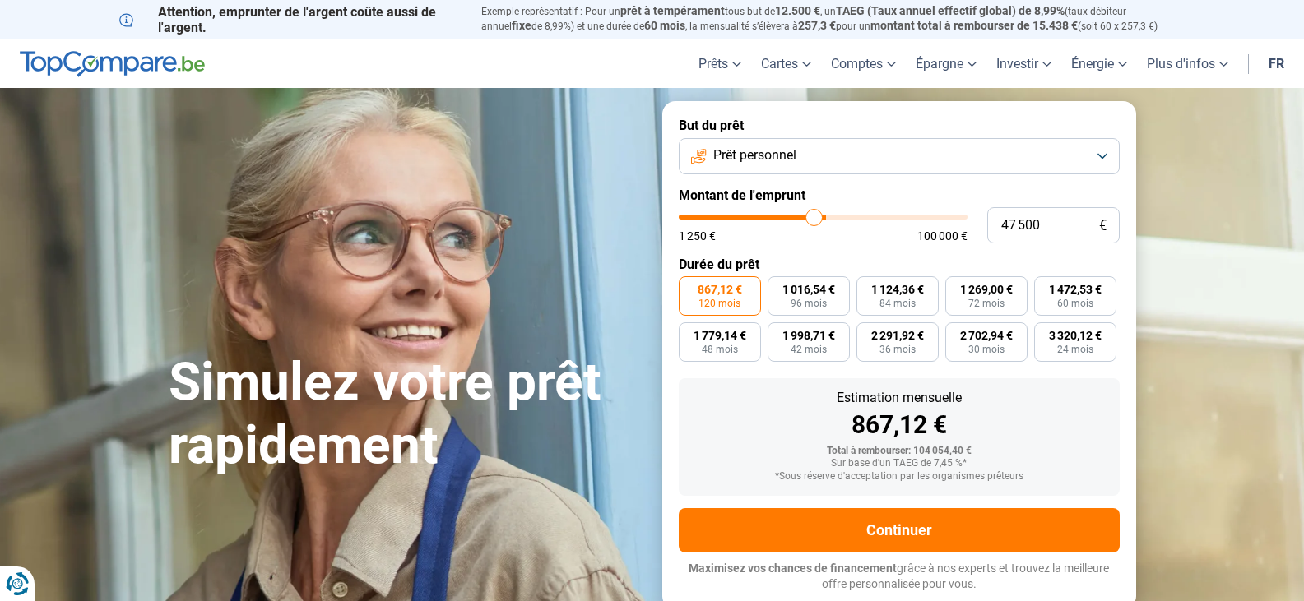
type input "47 250"
type input "47250"
type input "45 750"
type input "45750"
type input "45 500"
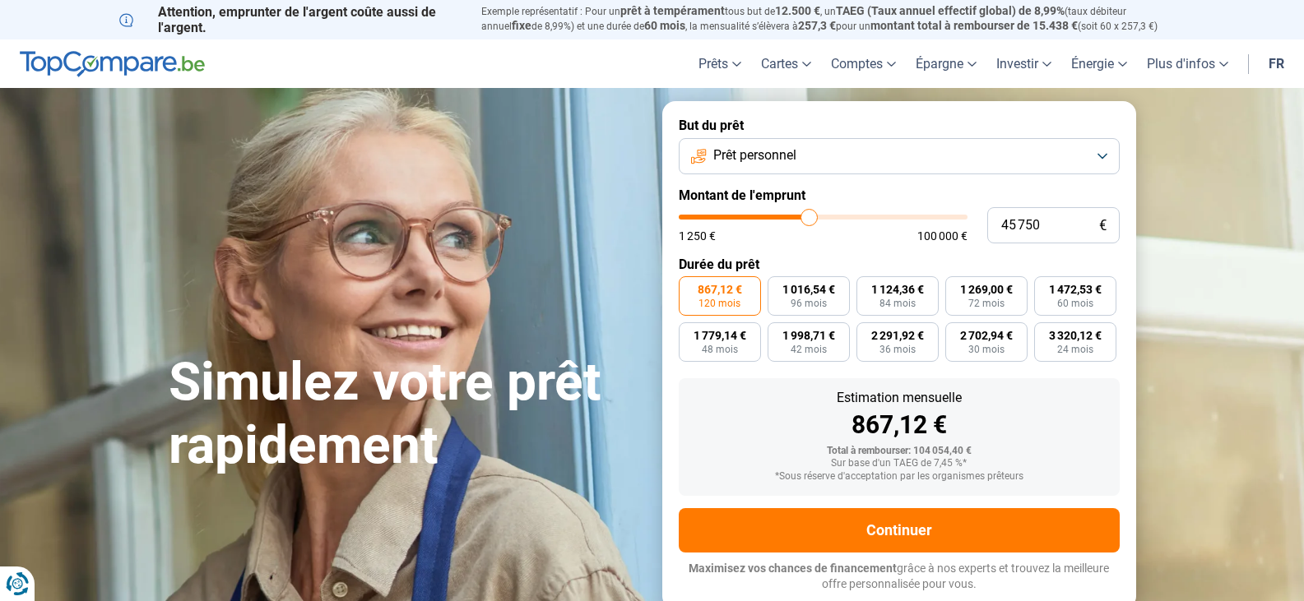
type input "45500"
type input "43 750"
type input "43750"
type input "41 500"
type input "41500"
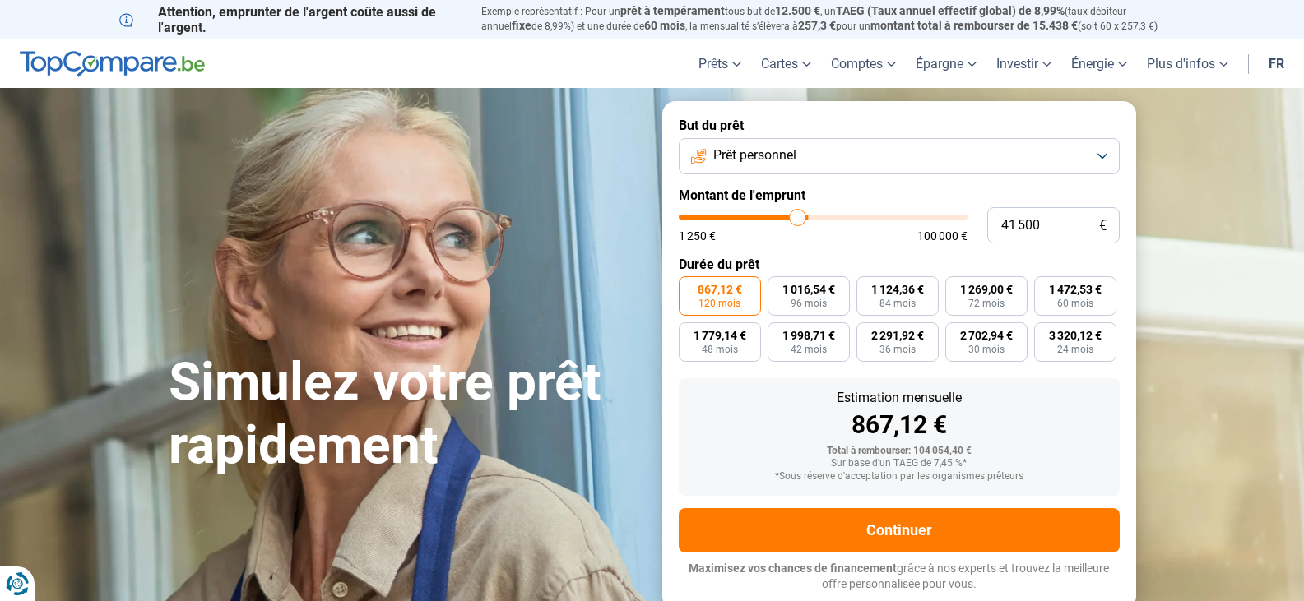
type input "39 750"
drag, startPoint x: 887, startPoint y: 222, endPoint x: 711, endPoint y: 224, distance: 175.2
click at [711, 220] on input "range" at bounding box center [823, 217] width 289 height 5
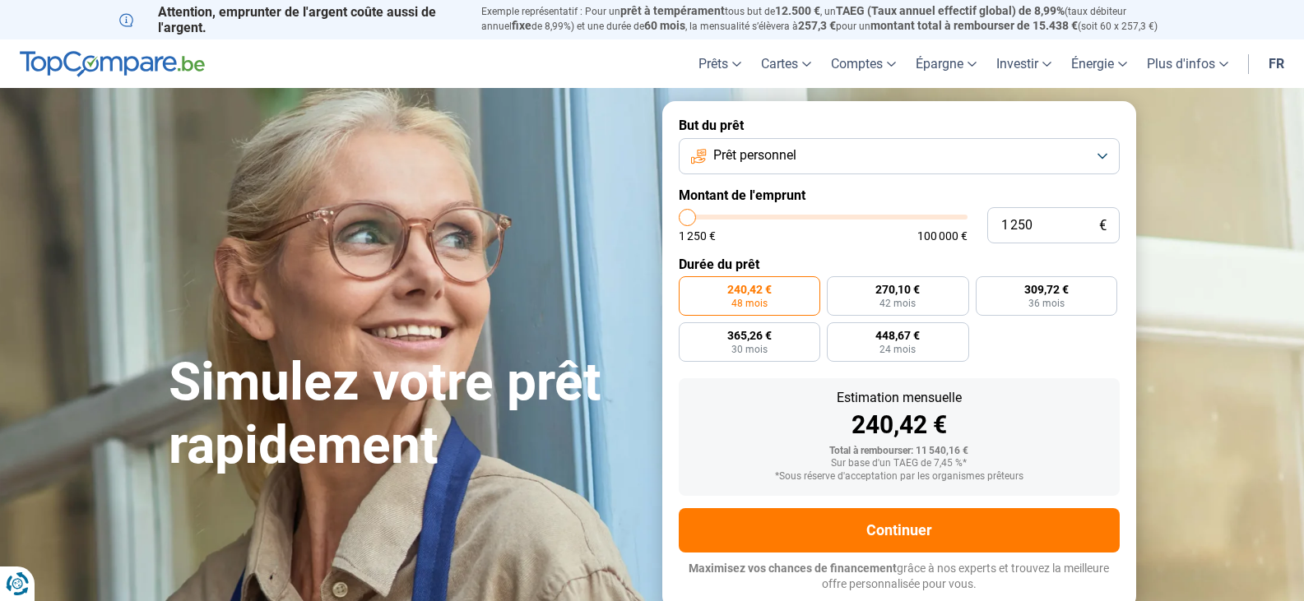
drag, startPoint x: 707, startPoint y: 215, endPoint x: 644, endPoint y: 223, distance: 63.9
click at [679, 220] on input "range" at bounding box center [823, 217] width 289 height 5
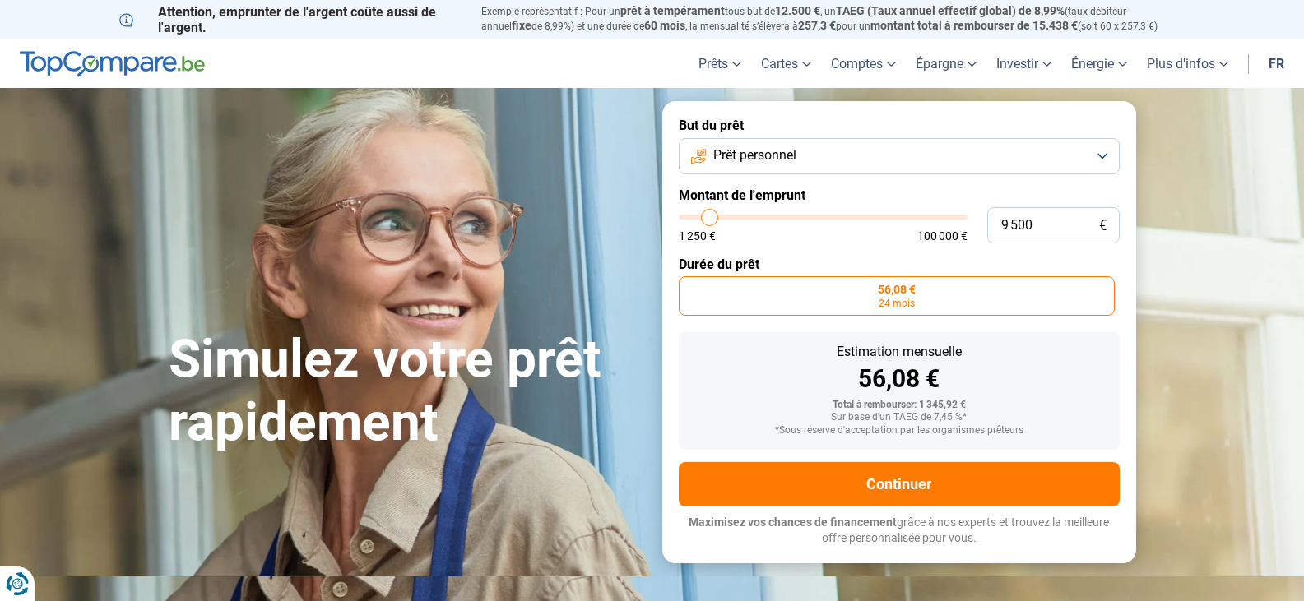
click at [710, 217] on input "range" at bounding box center [823, 217] width 289 height 5
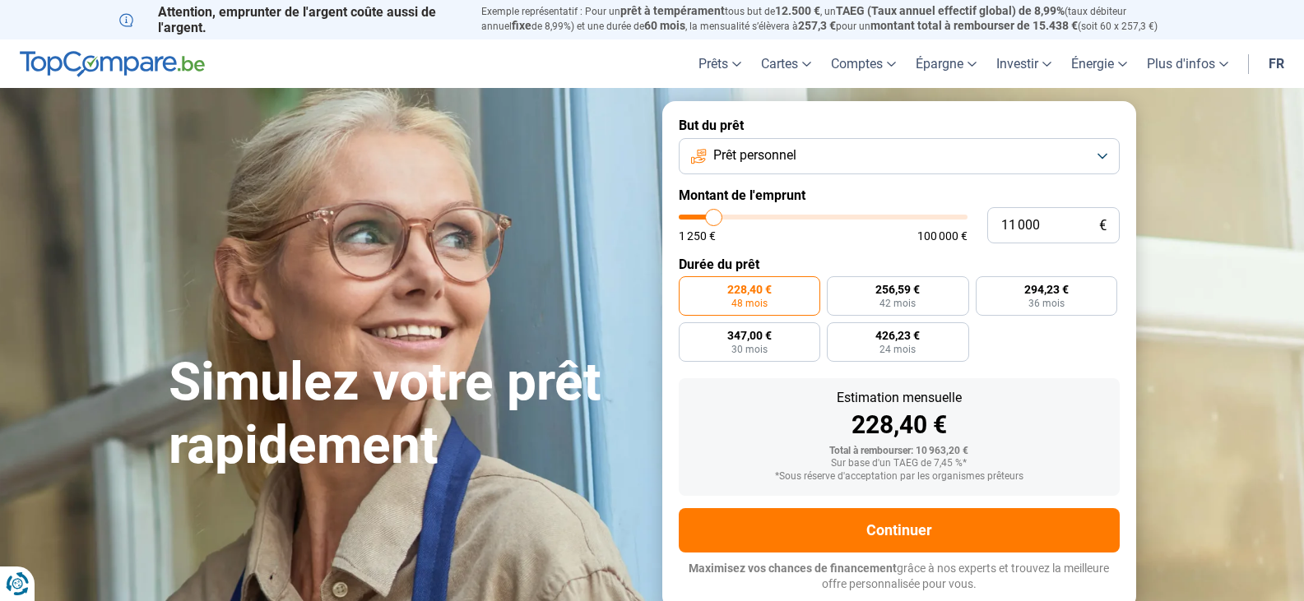
click at [714, 218] on input "range" at bounding box center [823, 217] width 289 height 5
click at [1038, 225] on input "11 000" at bounding box center [1053, 225] width 132 height 36
click at [1202, 192] on section "Simulez votre prêt rapidement Simulez votre prêt rapidement But du prêt Prêt pe…" at bounding box center [652, 355] width 1304 height 534
drag, startPoint x: 706, startPoint y: 220, endPoint x: 661, endPoint y: 232, distance: 46.1
click at [679, 220] on input "range" at bounding box center [823, 217] width 289 height 5
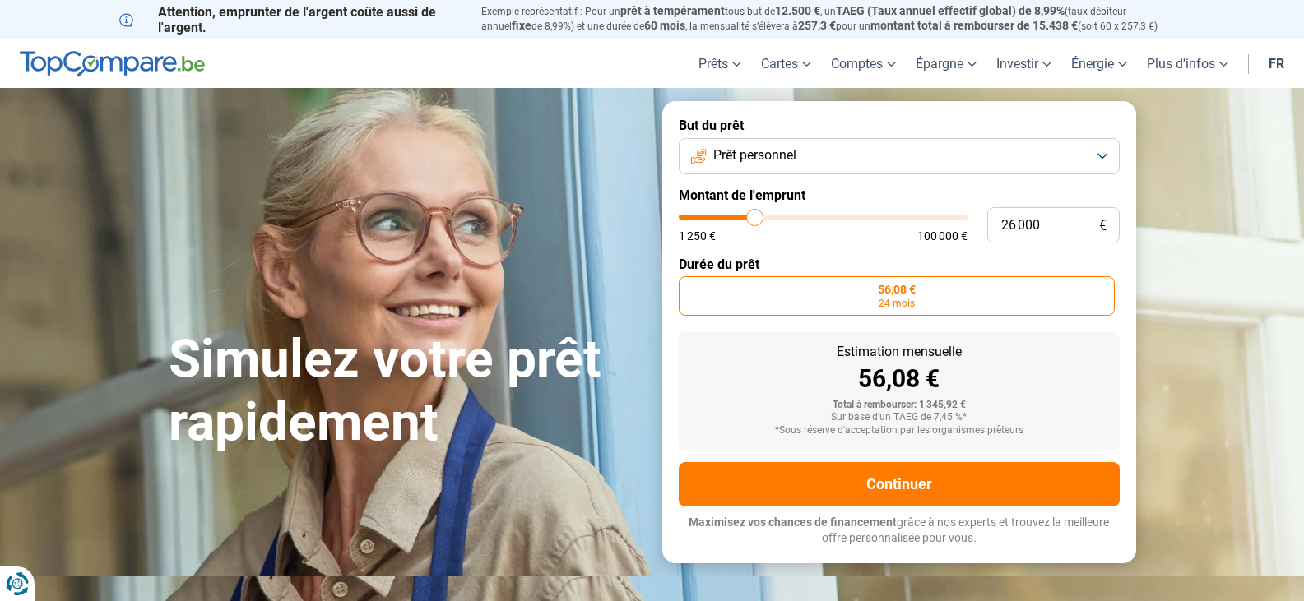
drag, startPoint x: 684, startPoint y: 214, endPoint x: 755, endPoint y: 220, distance: 71.0
click at [755, 220] on input "range" at bounding box center [823, 217] width 289 height 5
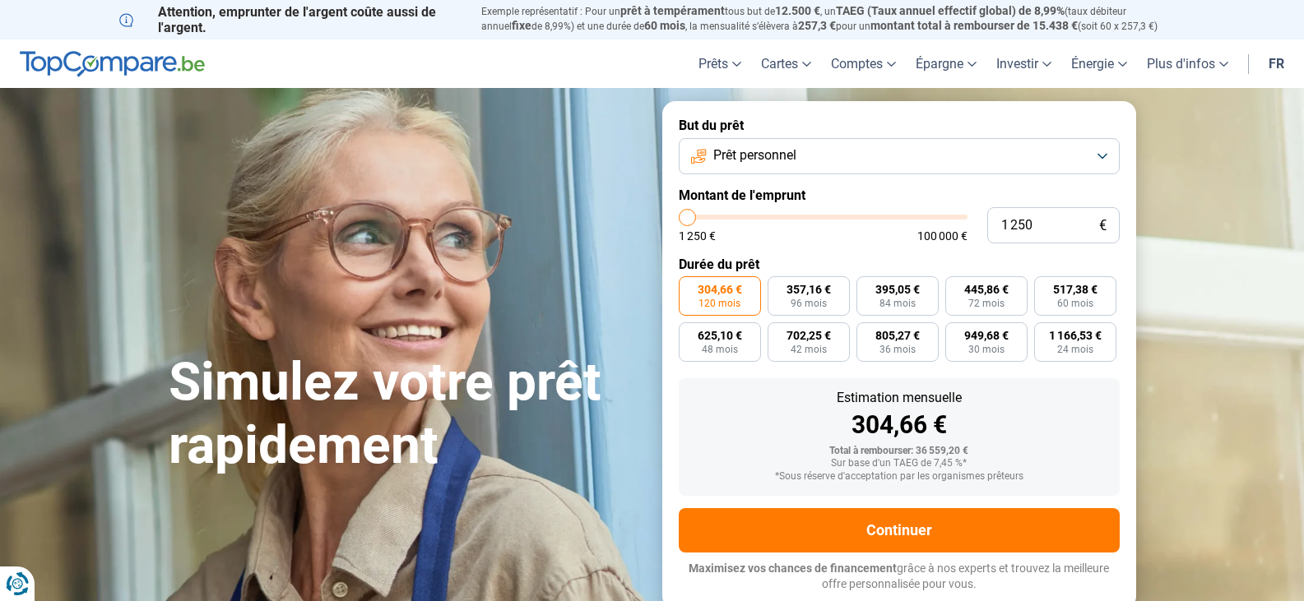
drag, startPoint x: 755, startPoint y: 220, endPoint x: 687, endPoint y: 220, distance: 68.3
click at [687, 220] on input "range" at bounding box center [823, 217] width 289 height 5
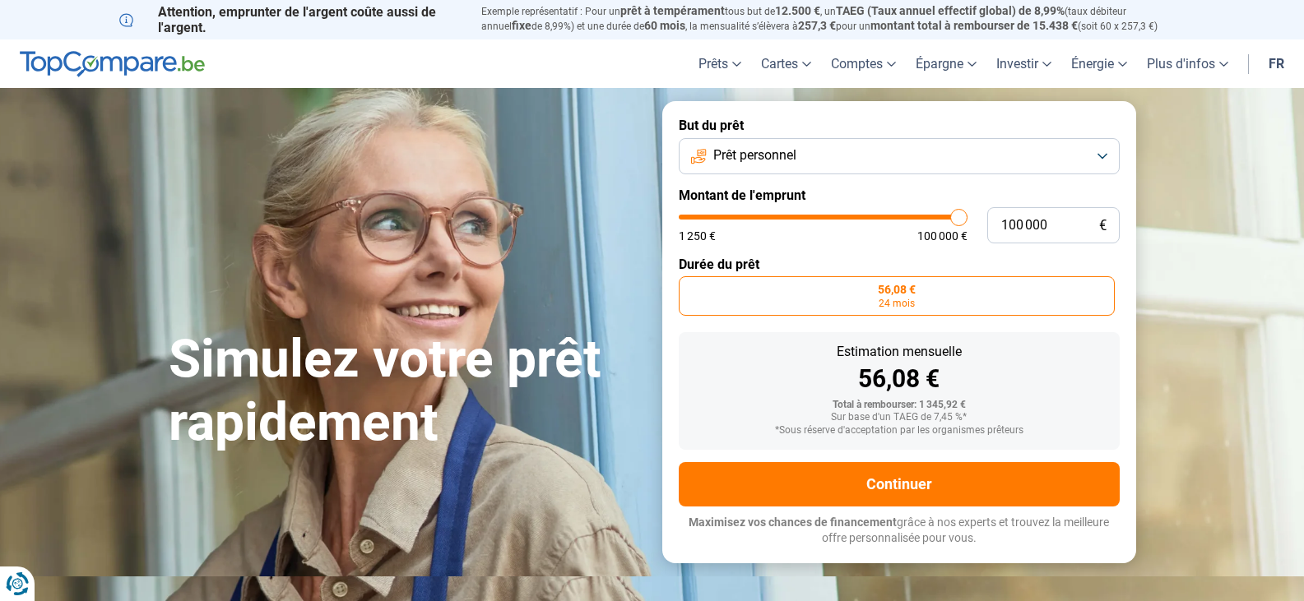
drag, startPoint x: 687, startPoint y: 220, endPoint x: 962, endPoint y: 220, distance: 274.7
click at [962, 220] on input "range" at bounding box center [823, 217] width 289 height 5
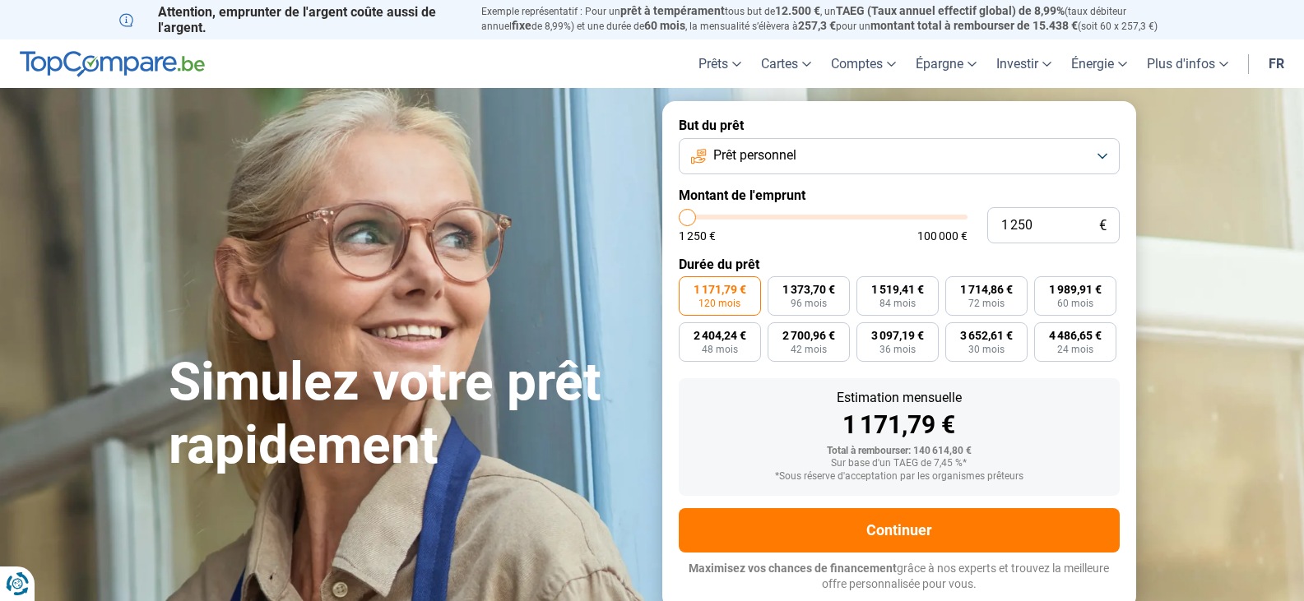
drag, startPoint x: 962, startPoint y: 220, endPoint x: 684, endPoint y: 206, distance: 277.5
click at [684, 215] on input "range" at bounding box center [823, 217] width 289 height 5
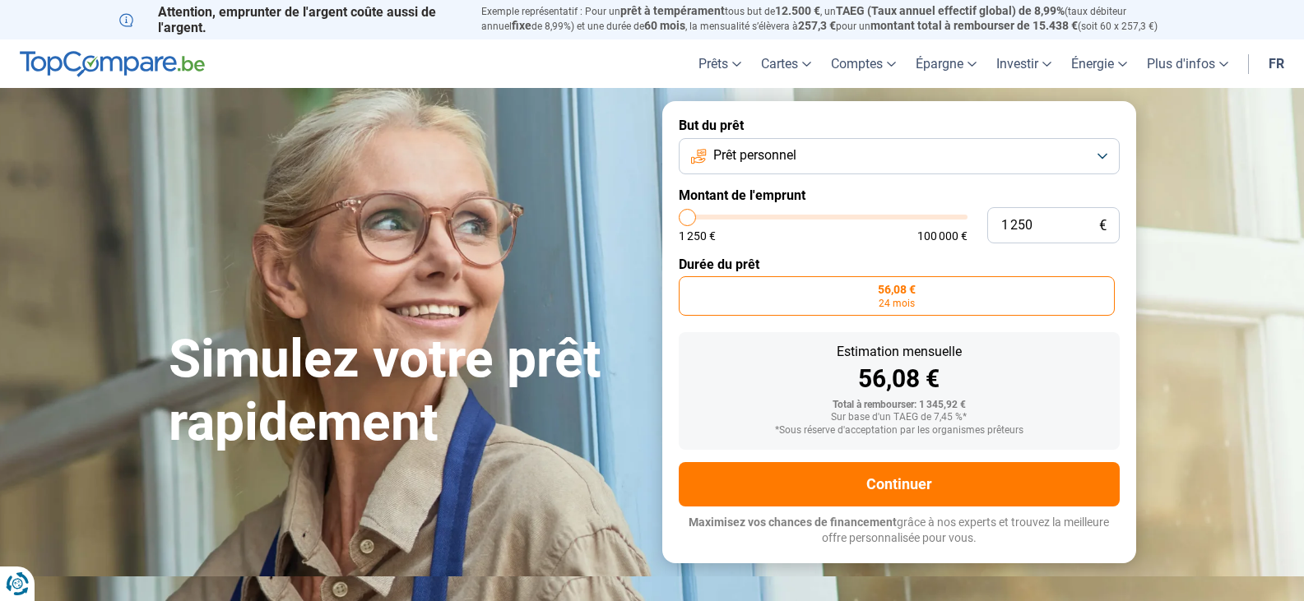
click at [683, 204] on form "But du prêt Prêt personnel Montant de l'emprunt 1 250 € 1 250 € 100 000 € Durée…" at bounding box center [899, 331] width 474 height 461
drag, startPoint x: 680, startPoint y: 212, endPoint x: 708, endPoint y: 215, distance: 28.1
click at [708, 215] on input "range" at bounding box center [823, 217] width 289 height 5
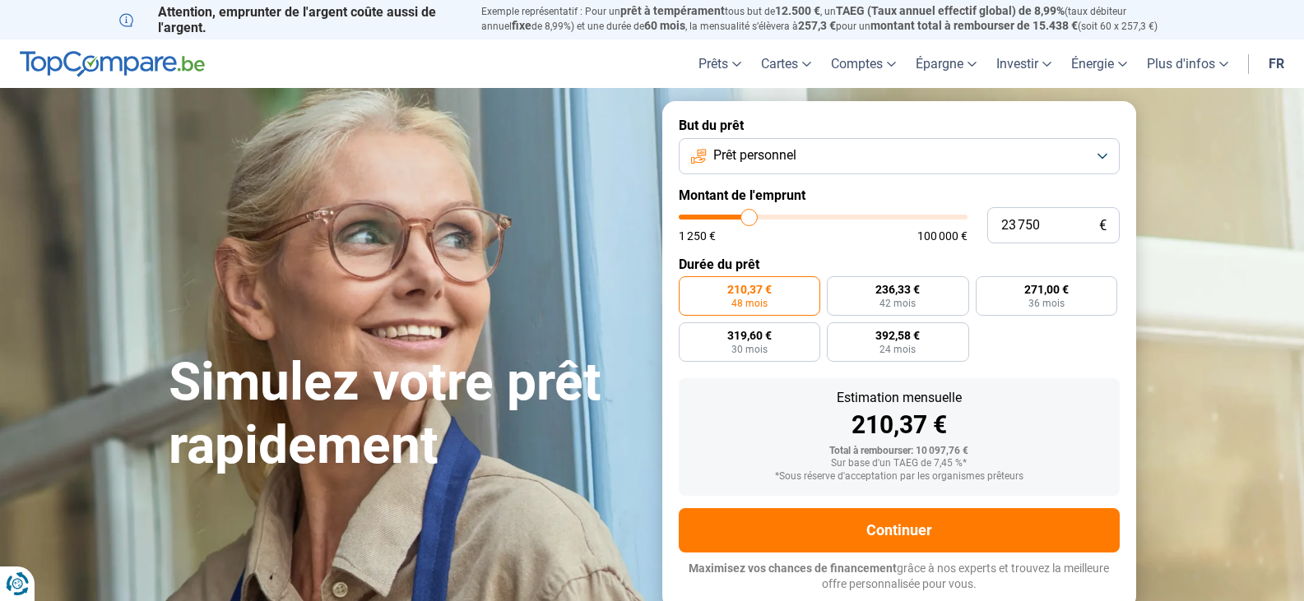
drag, startPoint x: 708, startPoint y: 215, endPoint x: 749, endPoint y: 215, distance: 41.1
click at [749, 215] on input "range" at bounding box center [823, 217] width 289 height 5
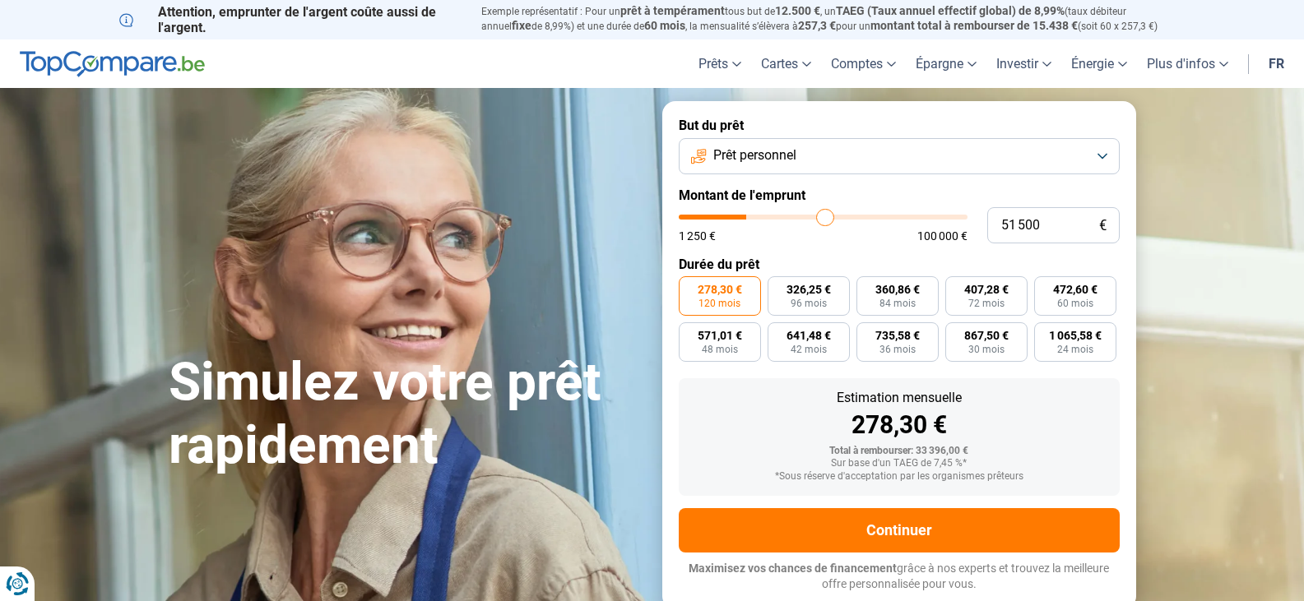
drag, startPoint x: 749, startPoint y: 215, endPoint x: 825, endPoint y: 215, distance: 75.7
click at [825, 215] on input "range" at bounding box center [823, 217] width 289 height 5
drag, startPoint x: 826, startPoint y: 215, endPoint x: 653, endPoint y: 205, distance: 173.0
click at [679, 215] on input "range" at bounding box center [823, 217] width 289 height 5
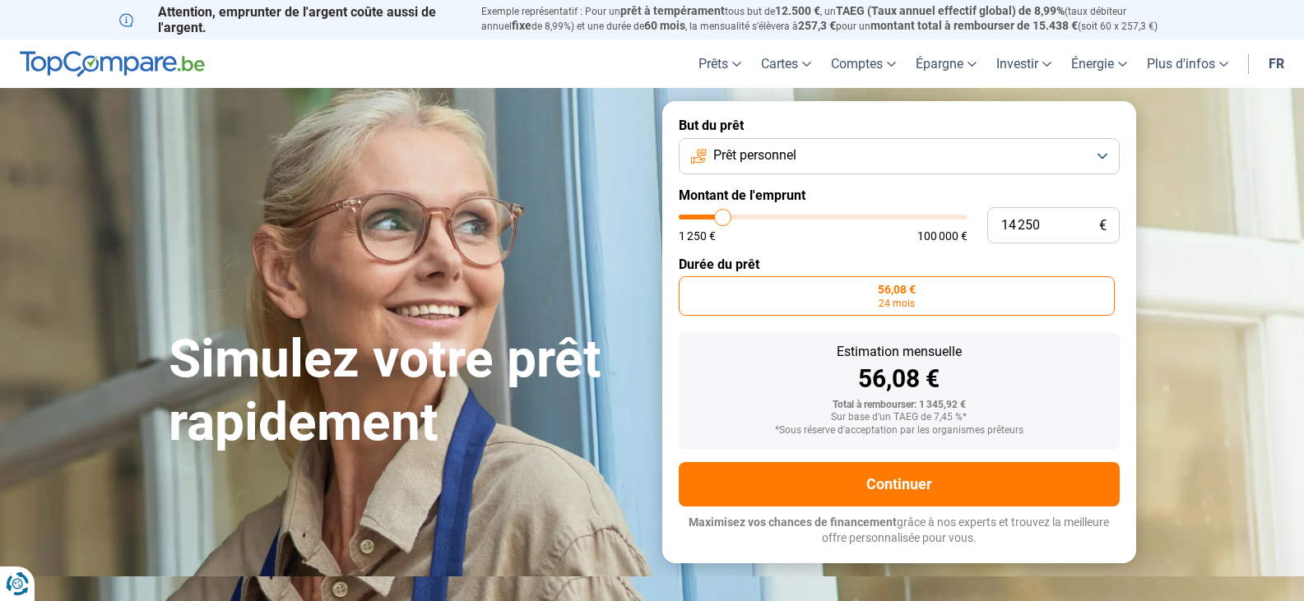
drag, startPoint x: 683, startPoint y: 214, endPoint x: 723, endPoint y: 220, distance: 40.7
click at [723, 220] on input "range" at bounding box center [823, 217] width 289 height 5
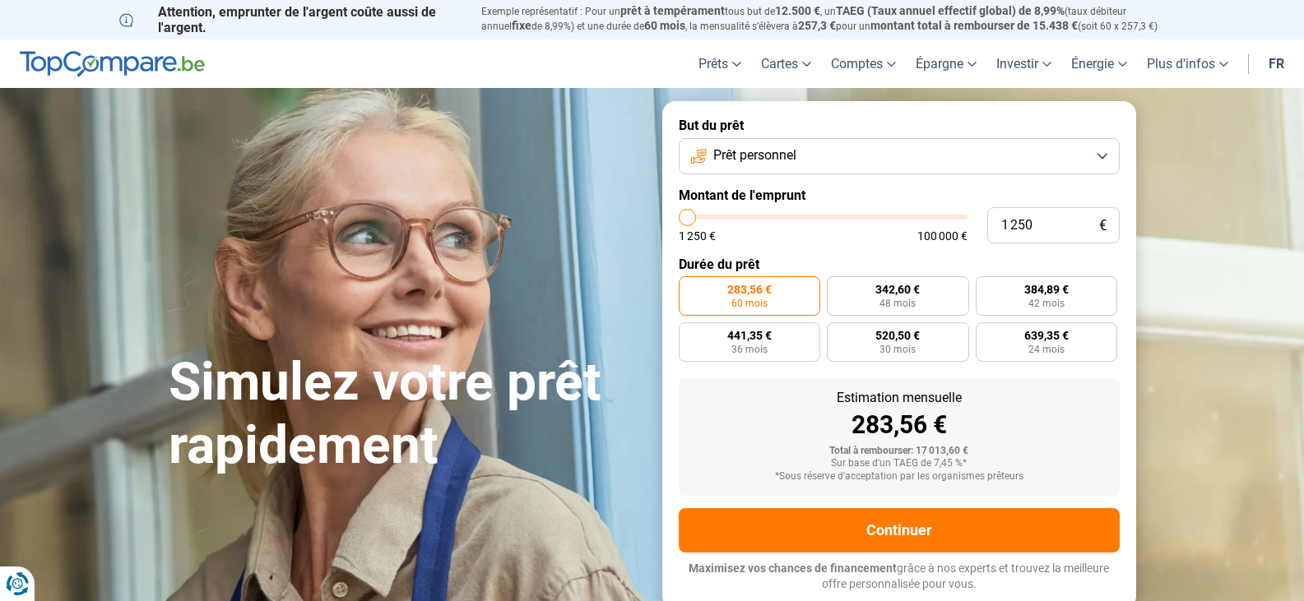
drag, startPoint x: 723, startPoint y: 220, endPoint x: 676, endPoint y: 220, distance: 46.9
click at [679, 220] on input "range" at bounding box center [823, 217] width 289 height 5
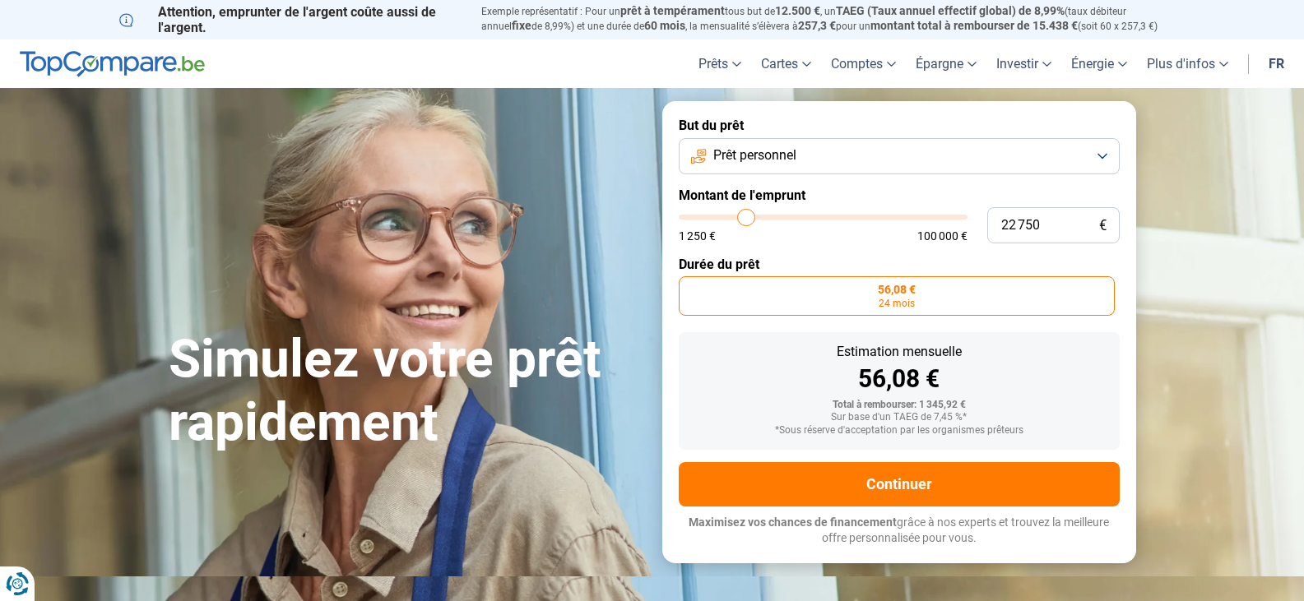
click at [746, 220] on input "range" at bounding box center [823, 217] width 289 height 5
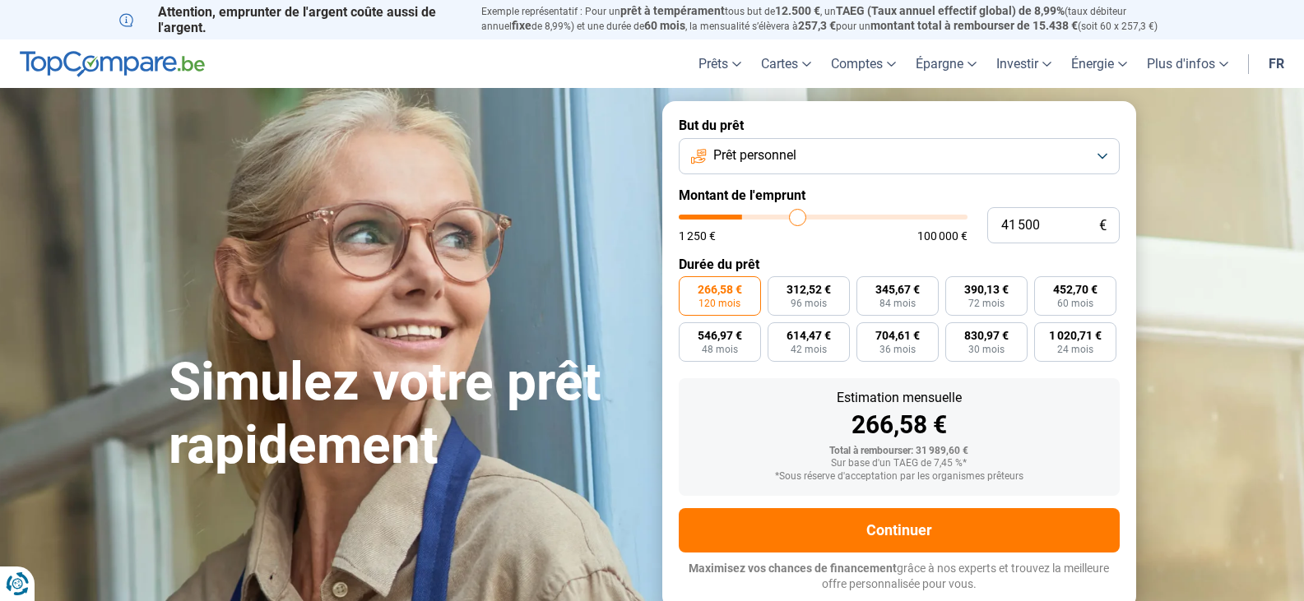
click at [798, 220] on input "range" at bounding box center [823, 217] width 289 height 5
click at [847, 219] on input "range" at bounding box center [823, 217] width 289 height 5
click at [894, 216] on input "range" at bounding box center [823, 217] width 289 height 5
click at [929, 219] on input "range" at bounding box center [823, 217] width 289 height 5
click at [944, 215] on input "range" at bounding box center [823, 217] width 289 height 5
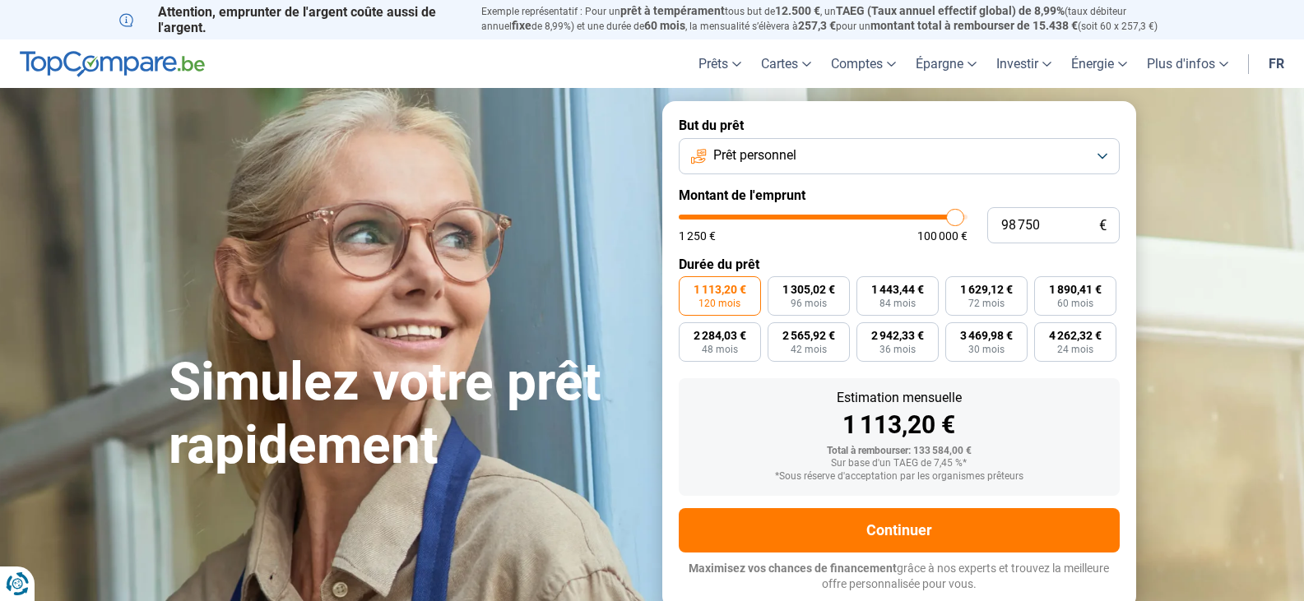
click at [955, 218] on input "range" at bounding box center [823, 217] width 289 height 5
click at [692, 215] on input "range" at bounding box center [823, 217] width 289 height 5
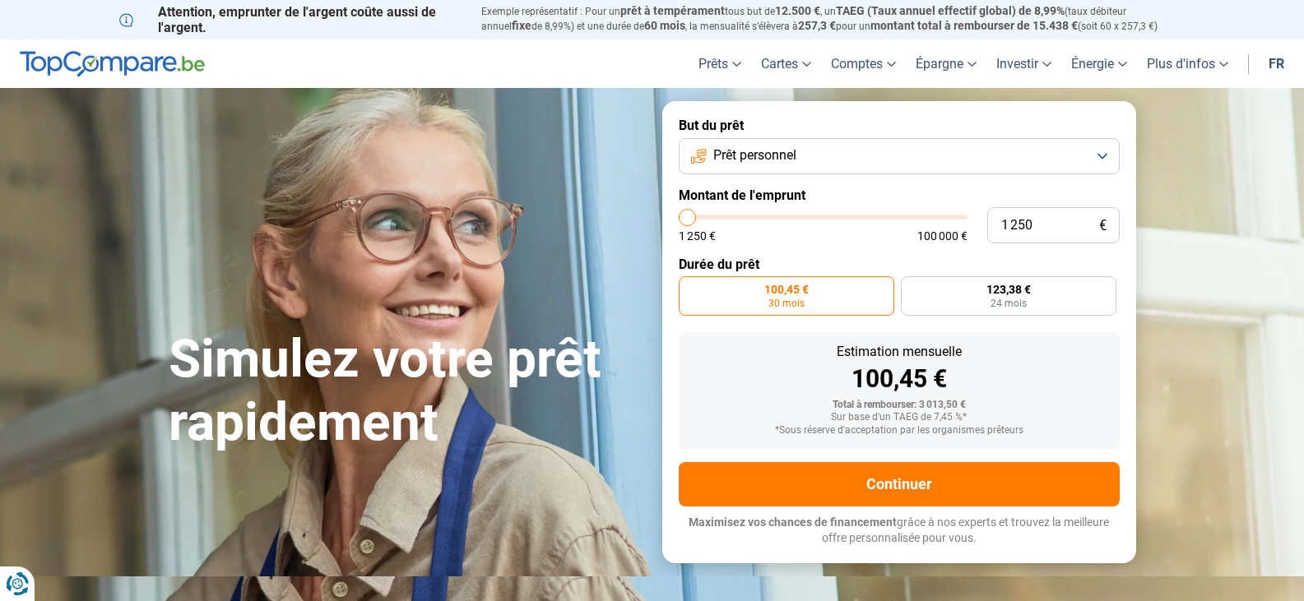
drag, startPoint x: 696, startPoint y: 216, endPoint x: 669, endPoint y: 212, distance: 27.3
click at [679, 215] on input "range" at bounding box center [823, 217] width 289 height 5
drag, startPoint x: 694, startPoint y: 217, endPoint x: 714, endPoint y: 217, distance: 19.7
click at [714, 217] on input "range" at bounding box center [823, 217] width 289 height 5
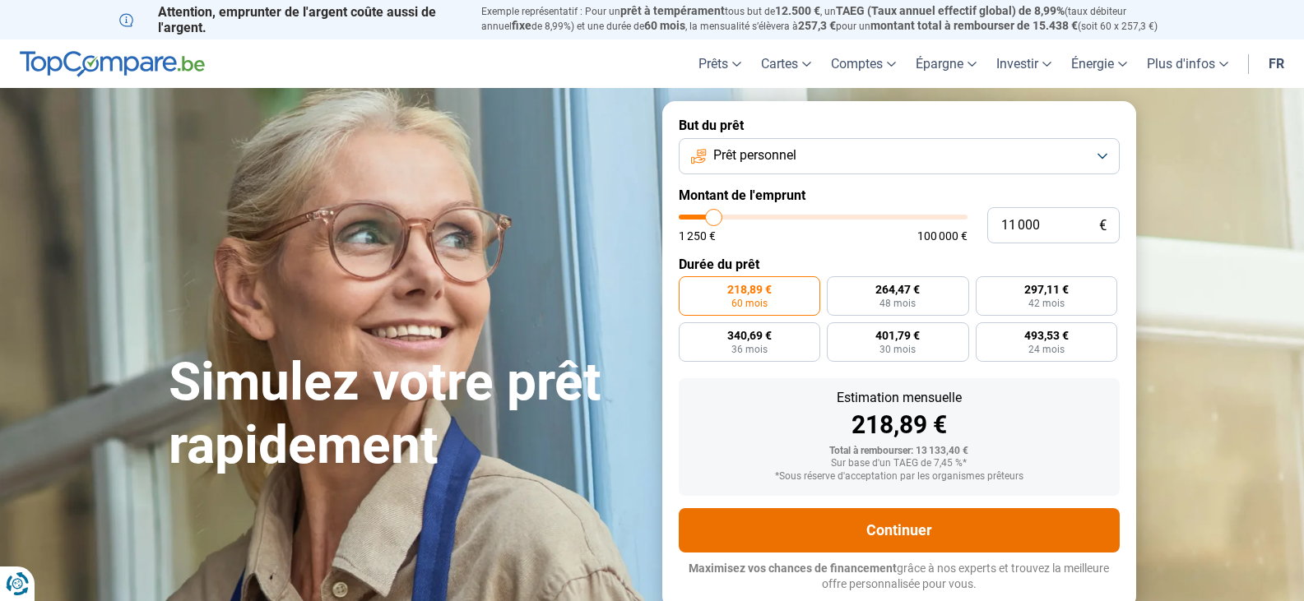
click at [896, 519] on button "Continuer" at bounding box center [899, 530] width 441 height 44
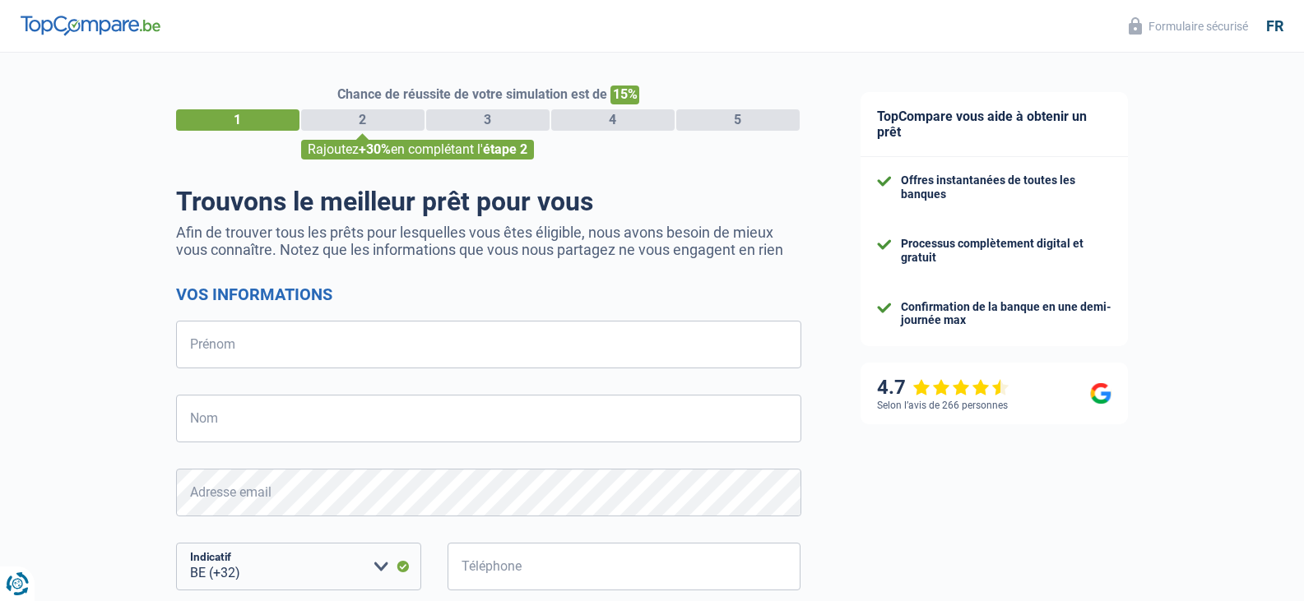
select select "32"
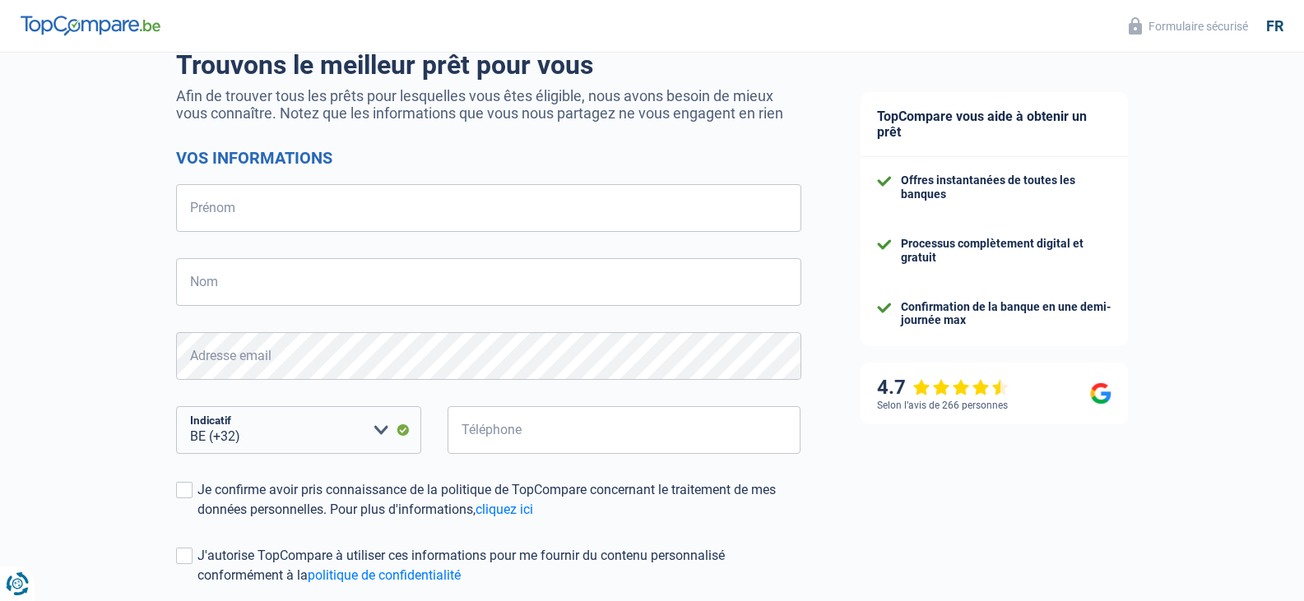
scroll to position [127, 0]
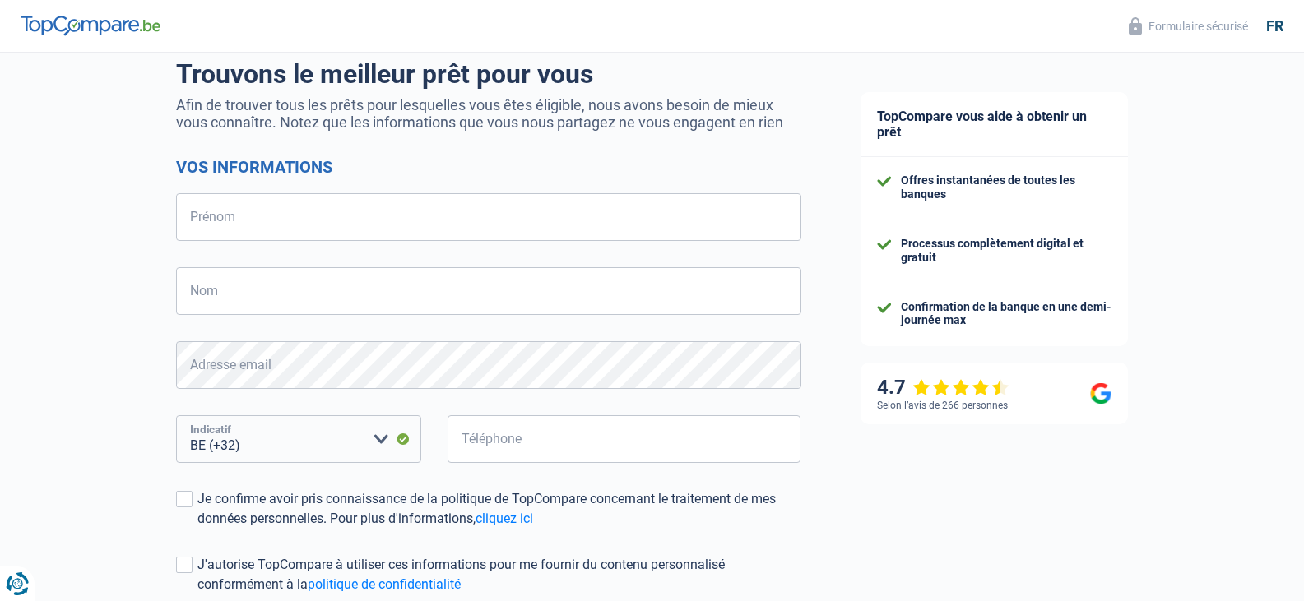
click at [375, 439] on select "BE (+32) LU (+352) Veuillez sélectionner une option" at bounding box center [298, 439] width 245 height 48
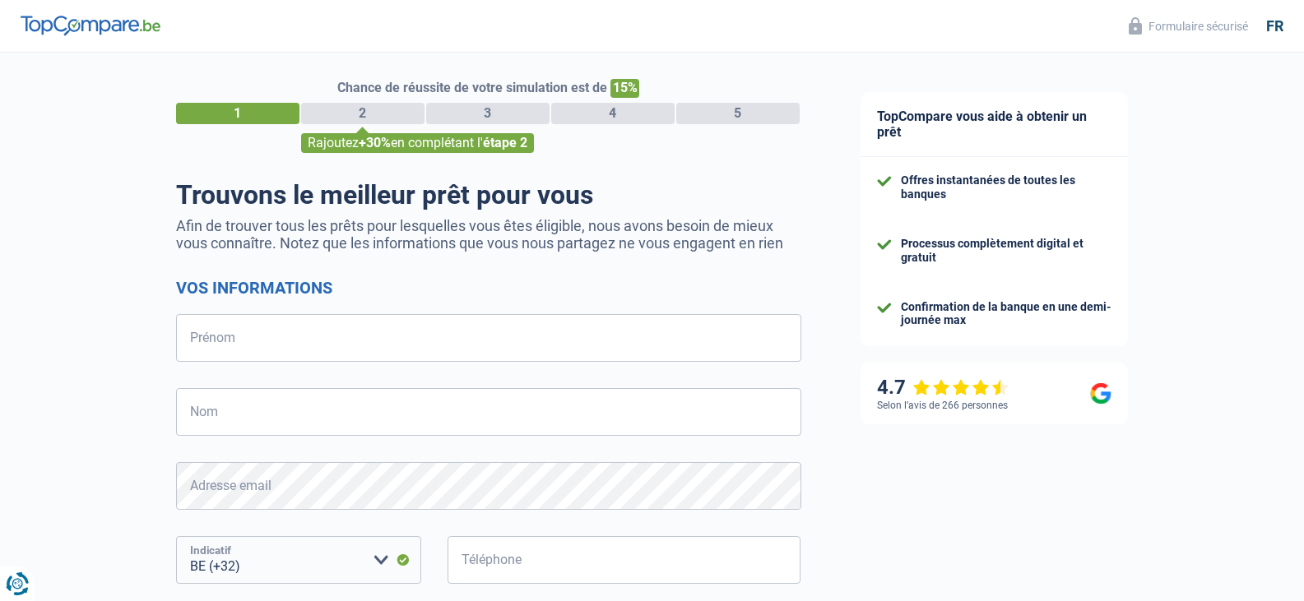
scroll to position [0, 0]
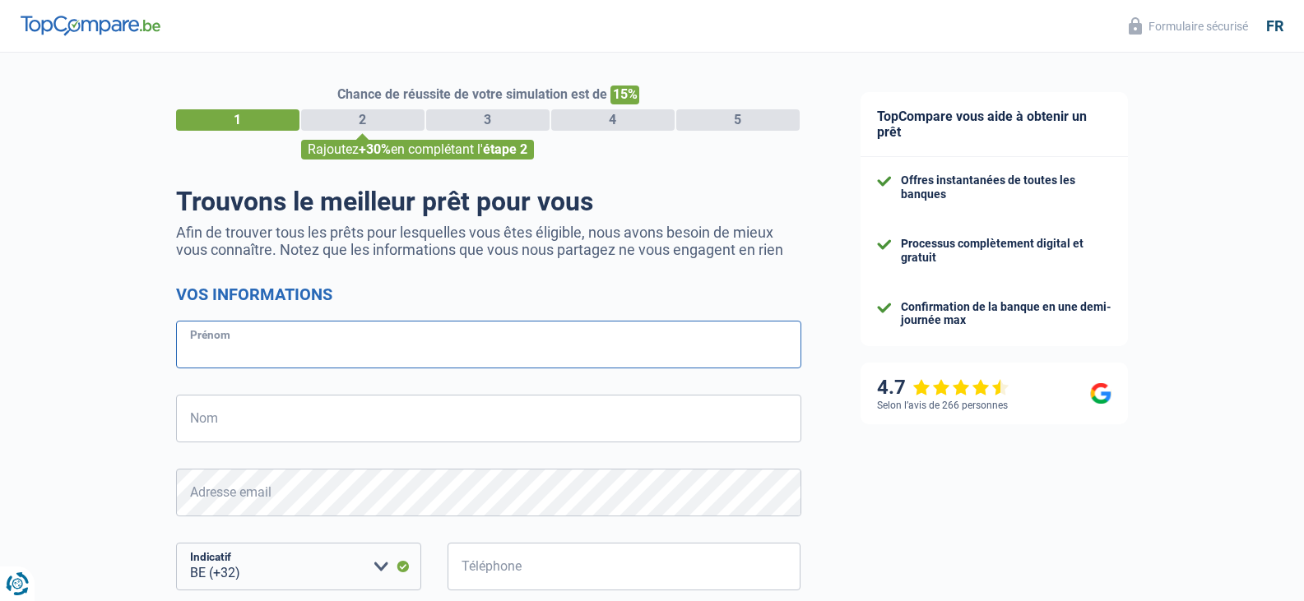
click at [293, 351] on input "Prénom" at bounding box center [488, 345] width 625 height 48
click at [298, 348] on input "Prénom" at bounding box center [488, 345] width 625 height 48
